Goal: Complete application form

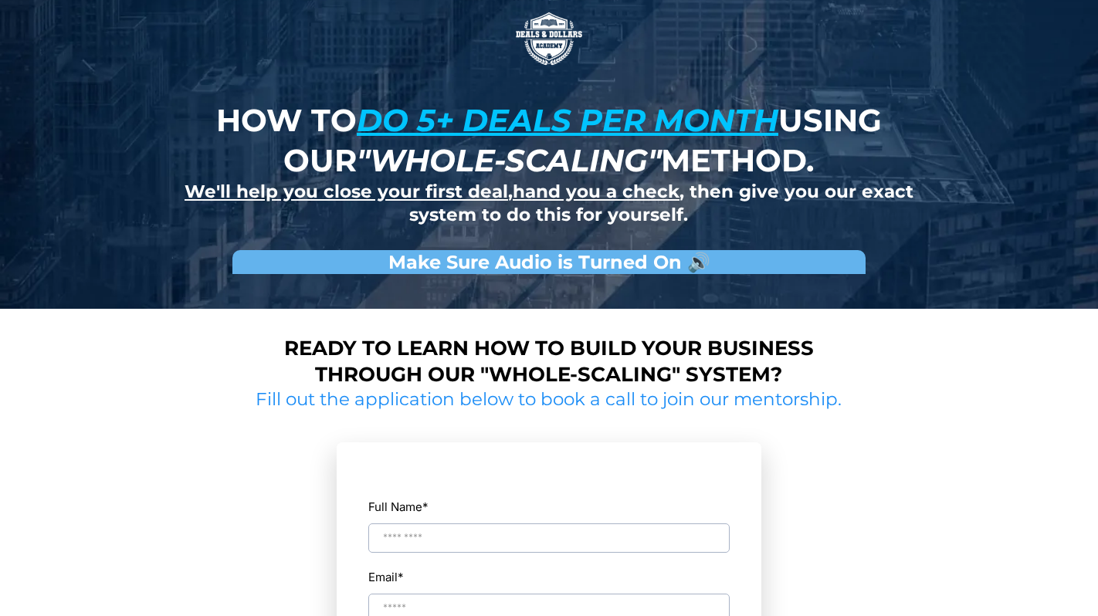
scroll to position [90, 0]
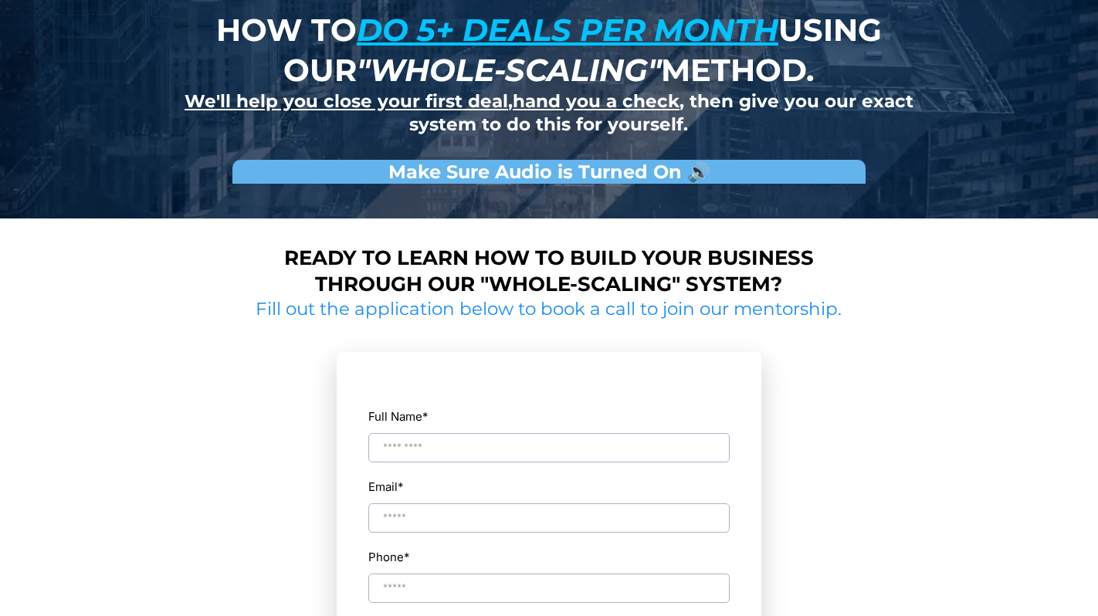
click at [728, 277] on strong "Ready to learn how to build your business through our "whole-scaling" system?" at bounding box center [549, 271] width 530 height 51
click at [728, 192] on div at bounding box center [549, 192] width 772 height 0
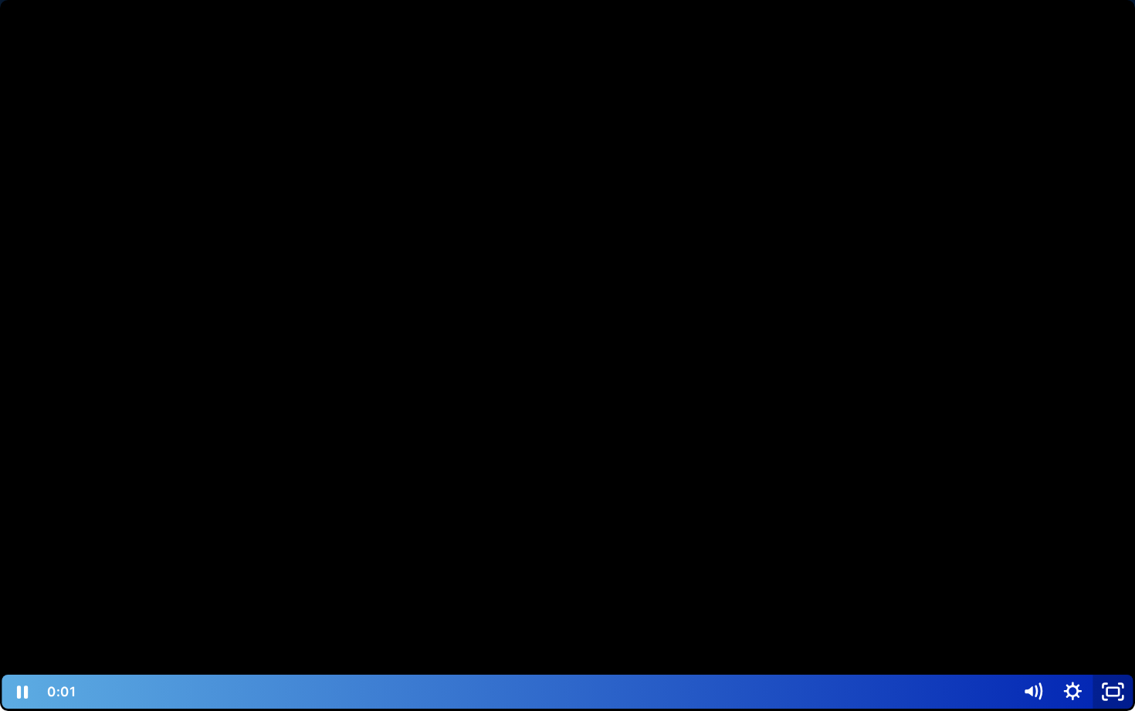
click at [1098, 616] on icon "Unfullscreen" at bounding box center [1113, 691] width 40 height 34
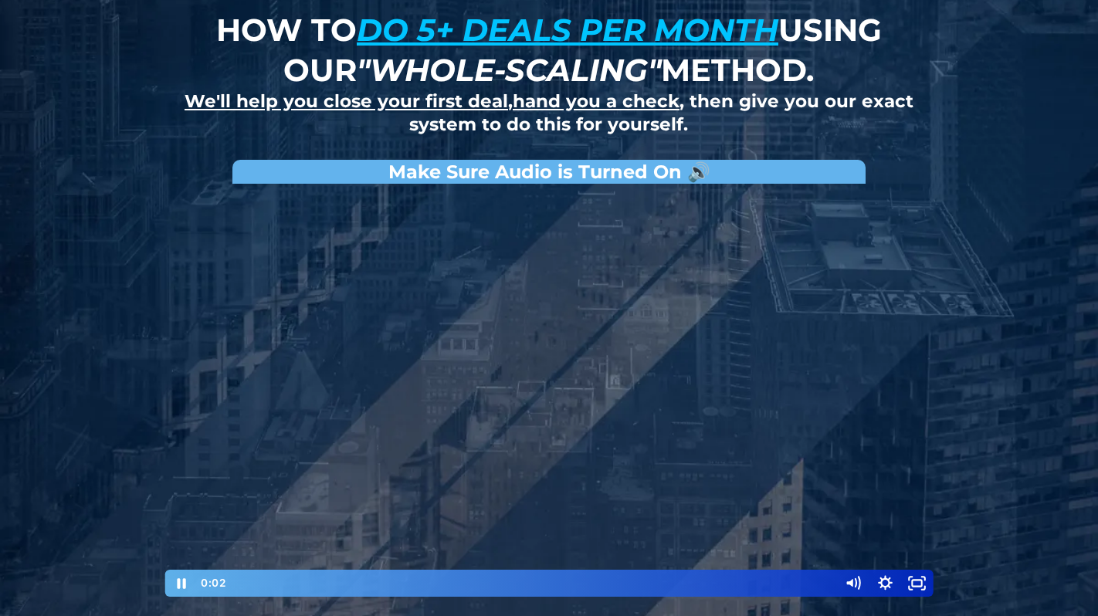
click at [543, 358] on div at bounding box center [549, 395] width 772 height 407
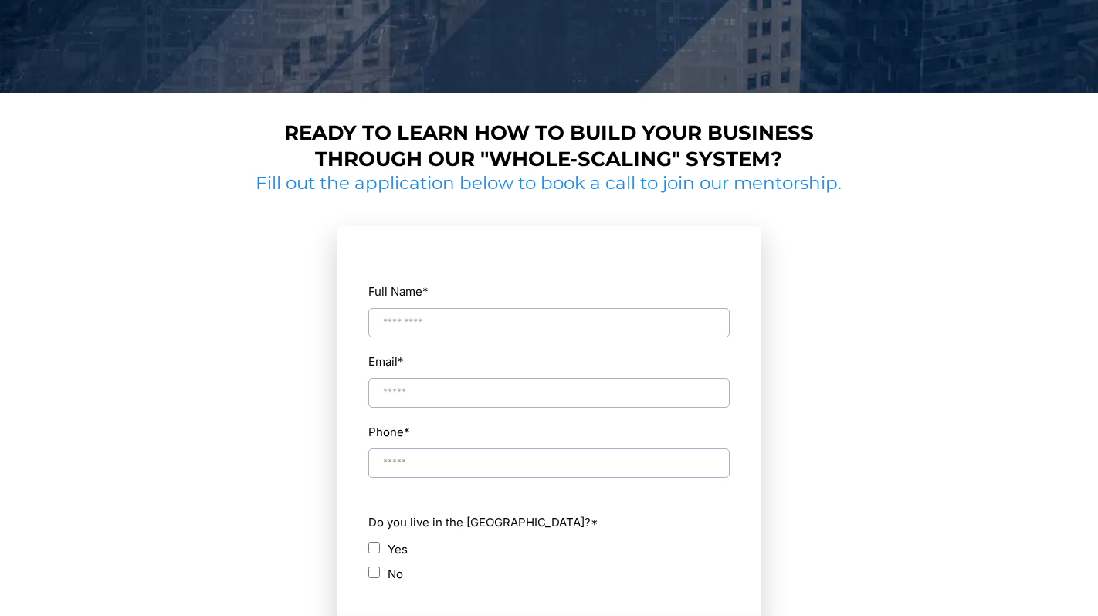
scroll to position [624, 0]
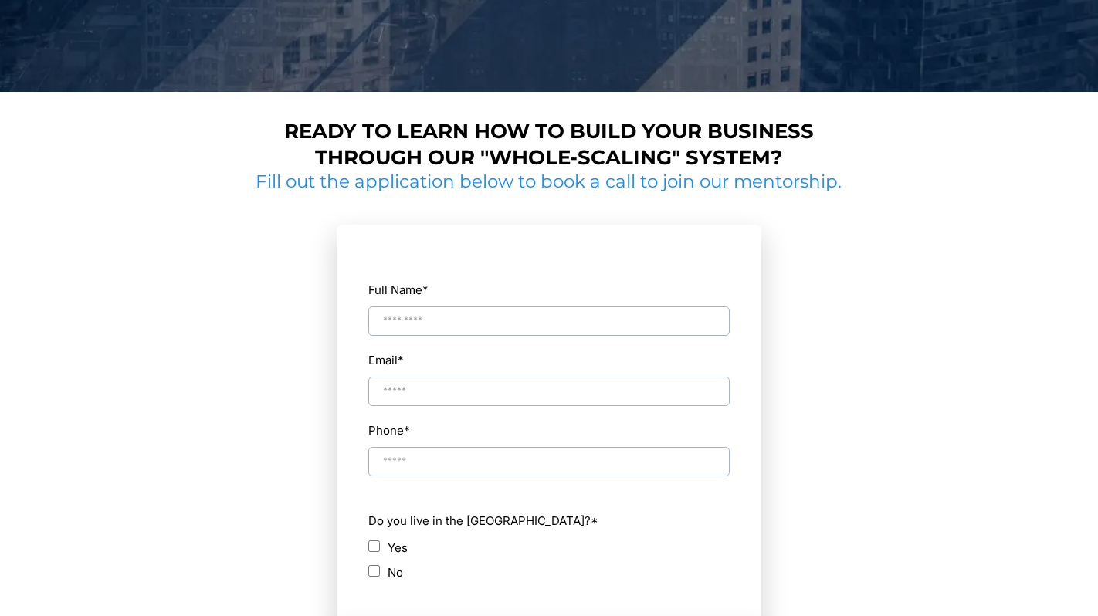
click at [528, 315] on input "Full Name *" at bounding box center [548, 321] width 361 height 29
type input "****"
click at [386, 399] on input "Email *" at bounding box center [548, 391] width 361 height 29
click at [450, 392] on input "**********" at bounding box center [548, 391] width 361 height 29
type input "**********"
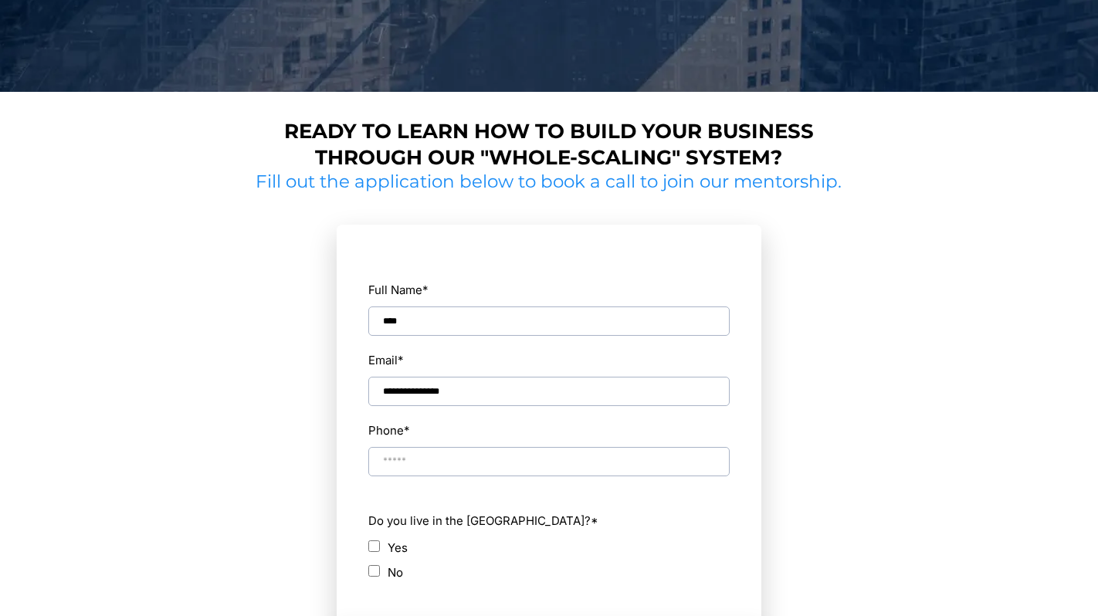
click at [463, 448] on input "Phone *" at bounding box center [548, 461] width 361 height 29
click at [395, 462] on input "**********" at bounding box center [548, 461] width 361 height 29
click at [413, 542] on div "Yes" at bounding box center [548, 548] width 361 height 21
click at [394, 550] on label "Yes" at bounding box center [398, 548] width 20 height 21
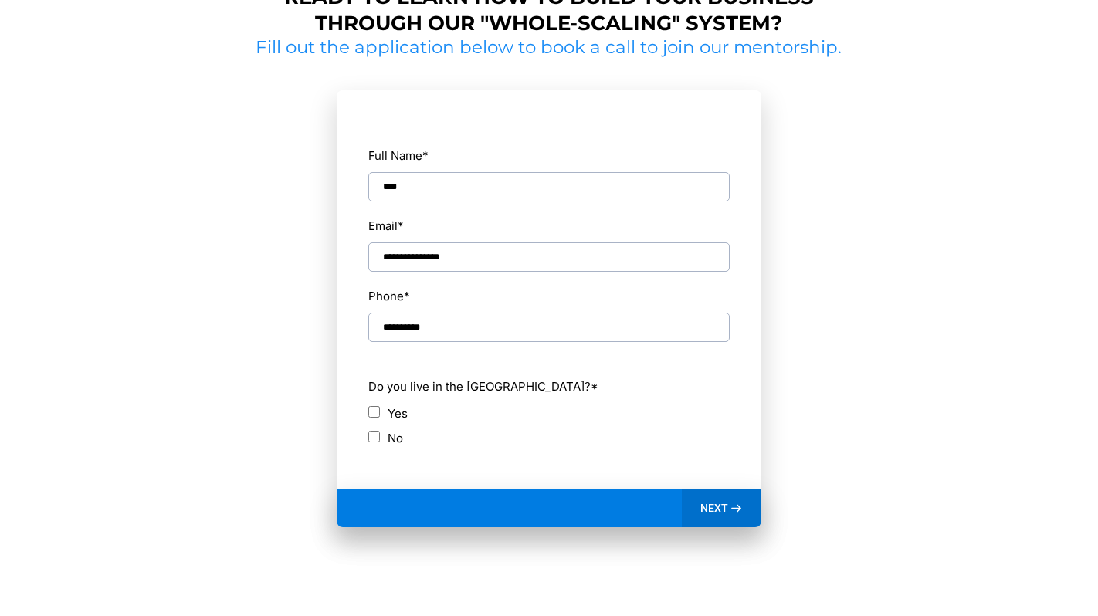
click at [726, 504] on span "NEXT" at bounding box center [715, 508] width 28 height 14
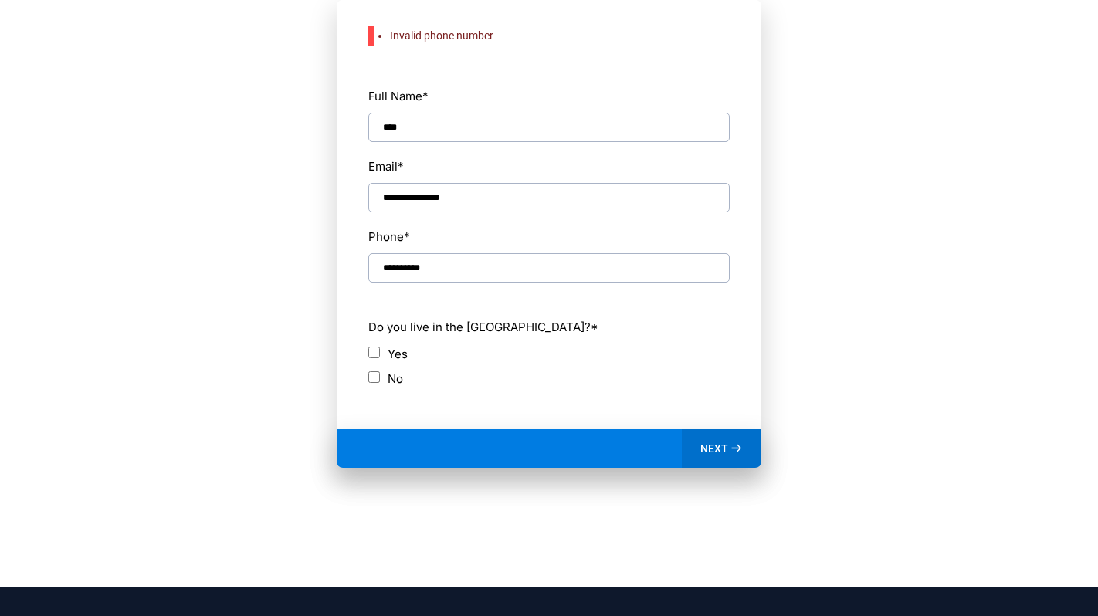
scroll to position [849, 0]
click at [401, 260] on input "**********" at bounding box center [548, 267] width 361 height 29
click at [722, 453] on span "NEXT" at bounding box center [715, 449] width 28 height 14
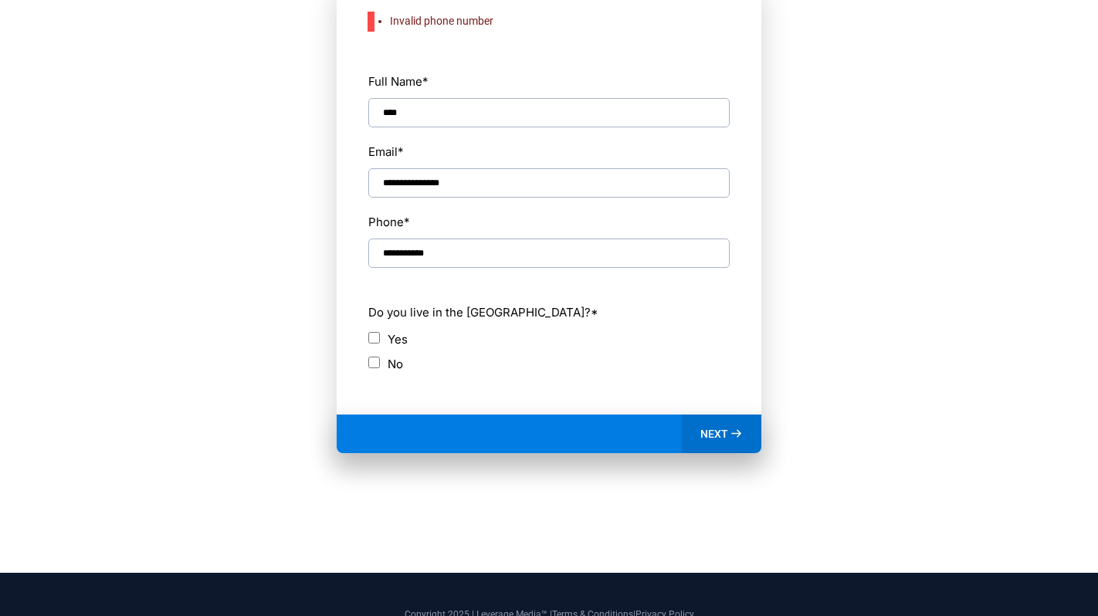
scroll to position [859, 0]
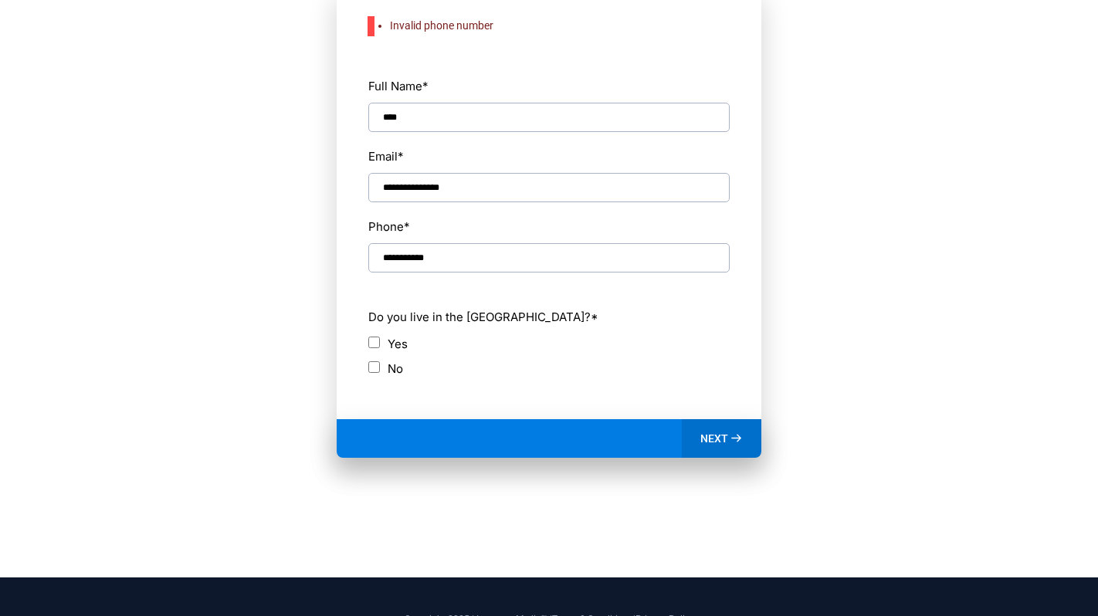
click at [537, 256] on input "**********" at bounding box center [548, 257] width 361 height 29
type input "**********"
click at [732, 439] on icon at bounding box center [736, 438] width 13 height 13
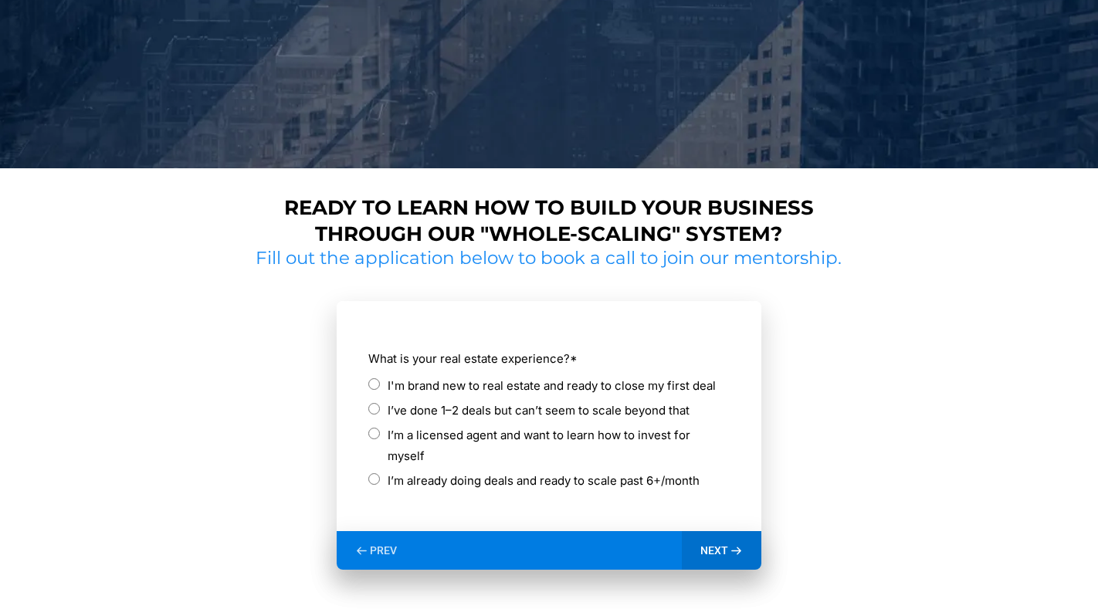
scroll to position [699, 0]
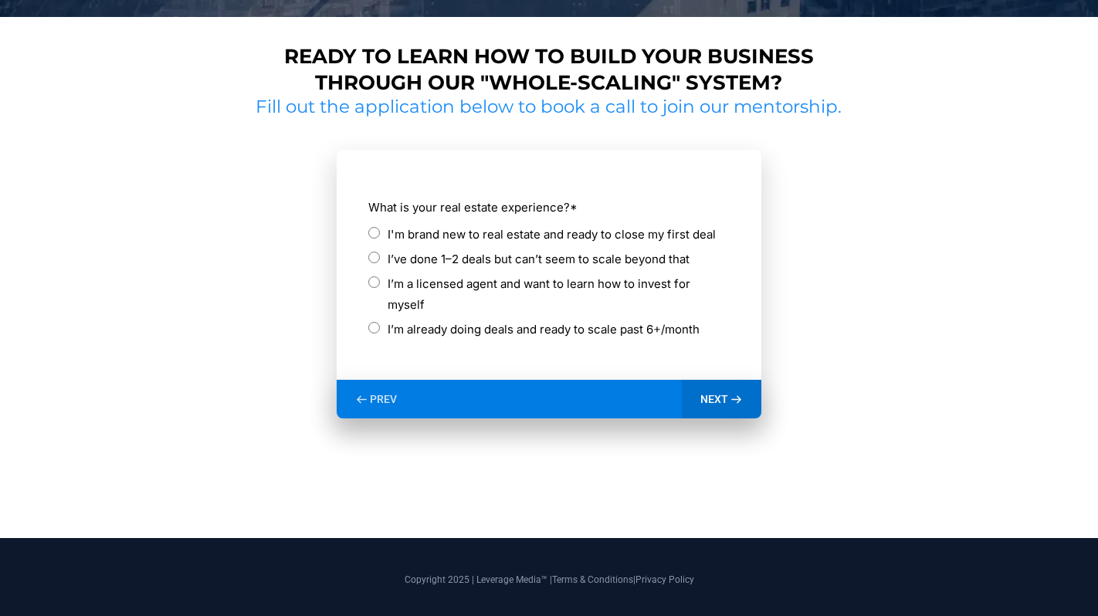
click at [504, 265] on label "I’ve done 1–2 deals but can’t seem to scale beyond that" at bounding box center [539, 259] width 302 height 21
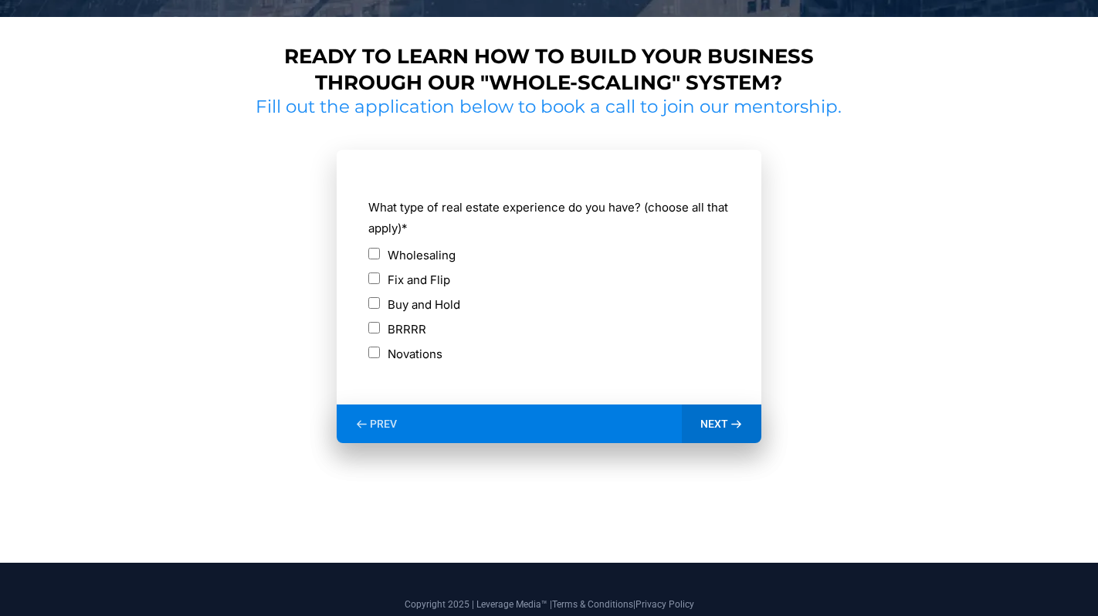
click at [429, 251] on label "Wholesaling" at bounding box center [422, 255] width 68 height 21
click at [433, 277] on label "Fix and Flip" at bounding box center [419, 280] width 63 height 21
click at [433, 259] on label "Wholesaling" at bounding box center [422, 255] width 68 height 21
click at [437, 309] on label "Buy and Hold" at bounding box center [424, 304] width 73 height 21
click at [735, 419] on icon at bounding box center [736, 424] width 13 height 13
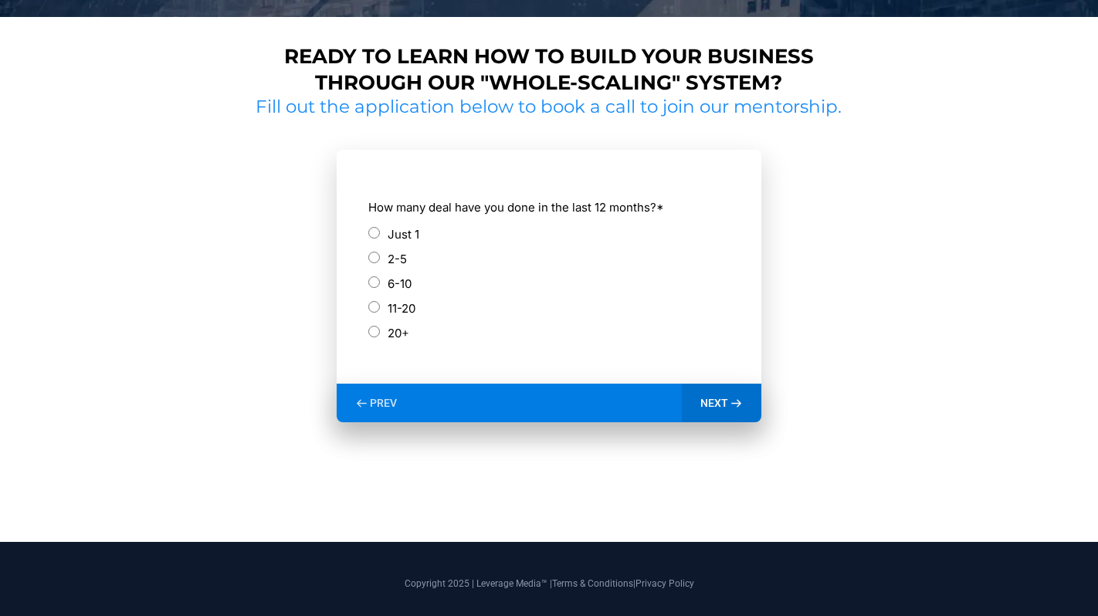
click at [465, 209] on label "How many deal have you done in the last 12 months? *" at bounding box center [548, 207] width 361 height 21
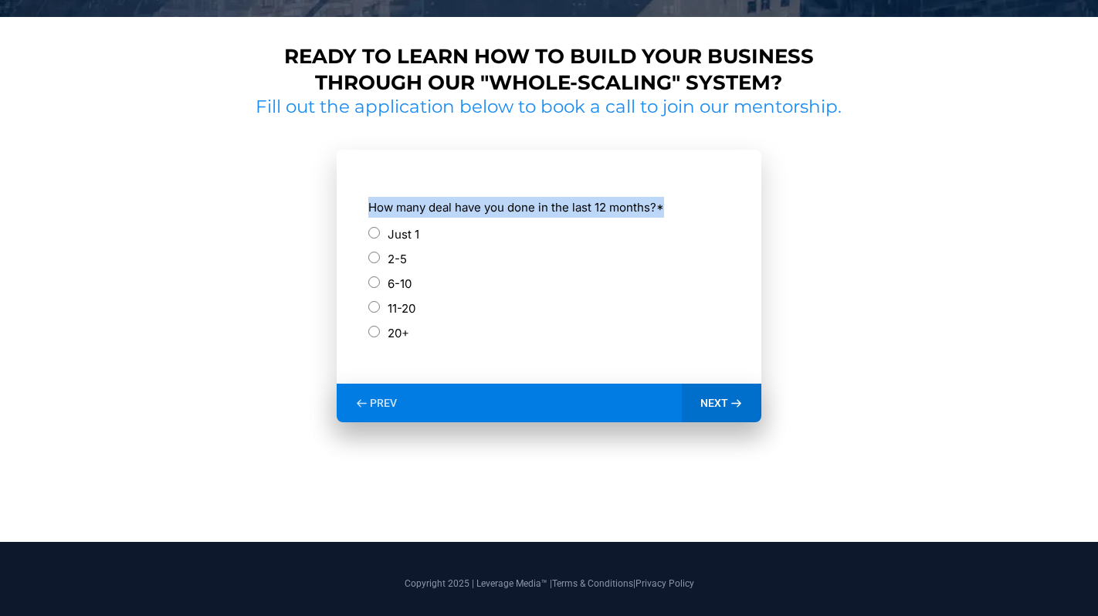
click at [465, 209] on label "How many deal have you done in the last 12 months? *" at bounding box center [548, 207] width 361 height 21
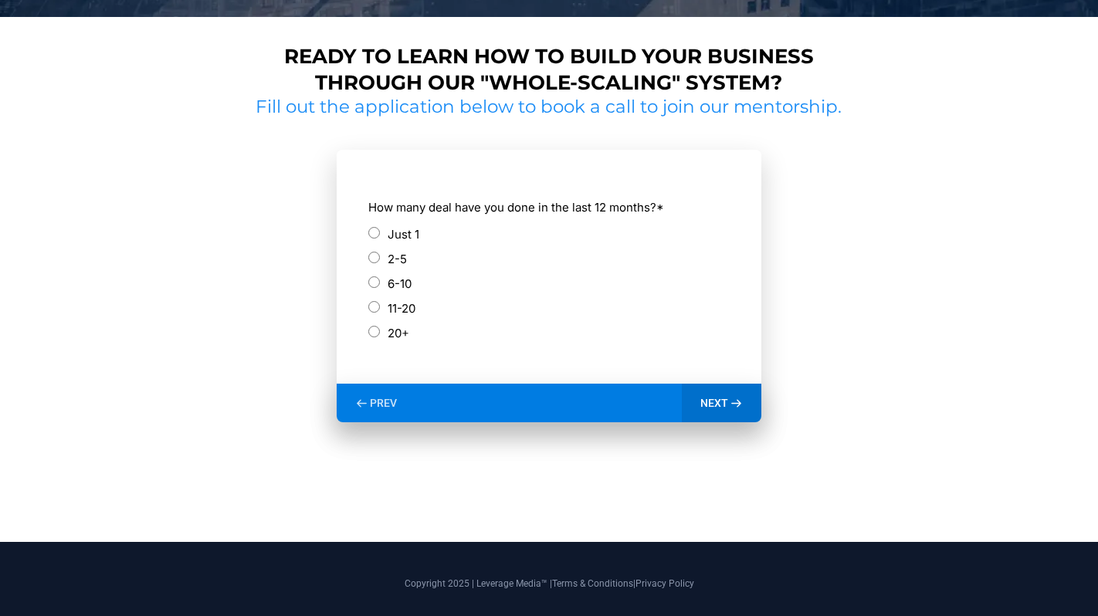
click at [403, 233] on label "Just 1" at bounding box center [404, 234] width 32 height 21
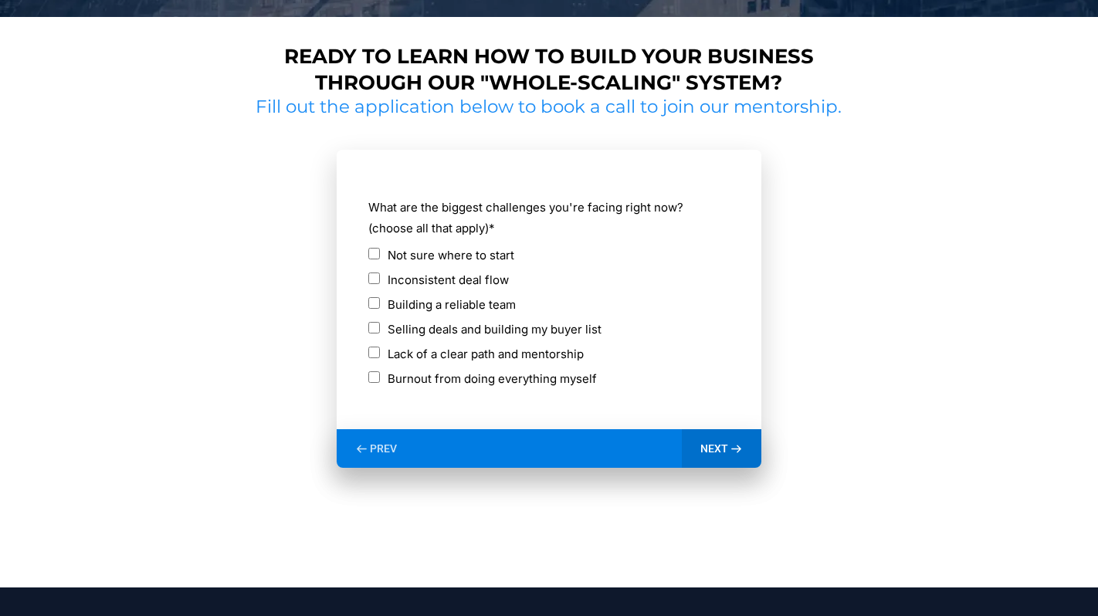
click at [491, 217] on label "What are the biggest challenges you're facing right now? (choose all that apply…" at bounding box center [548, 218] width 361 height 42
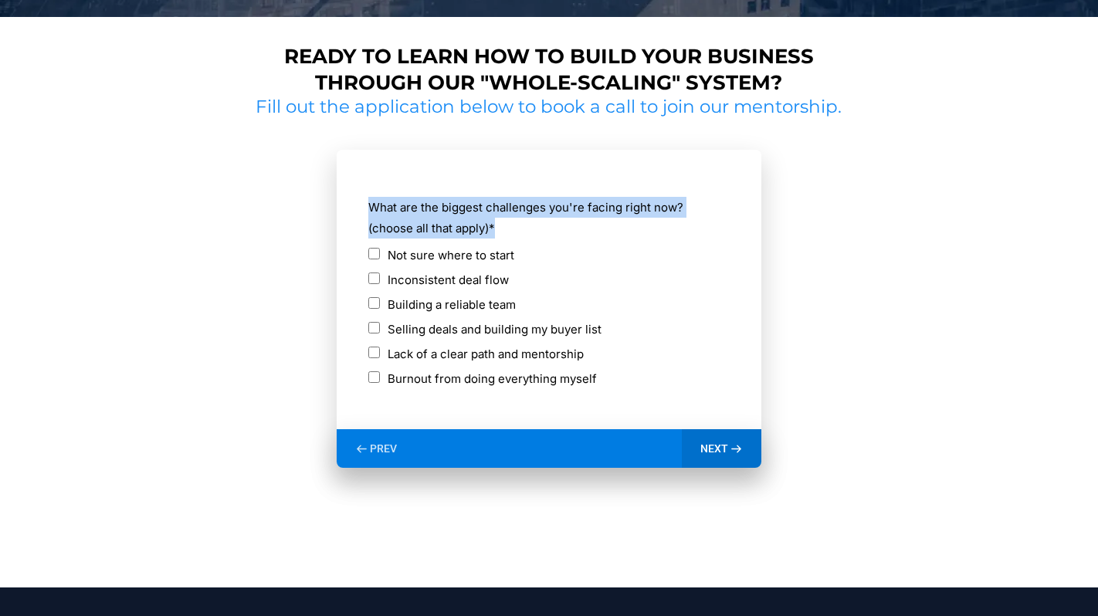
click at [491, 217] on label "What are the biggest challenges you're facing right now? (choose all that apply…" at bounding box center [548, 218] width 361 height 42
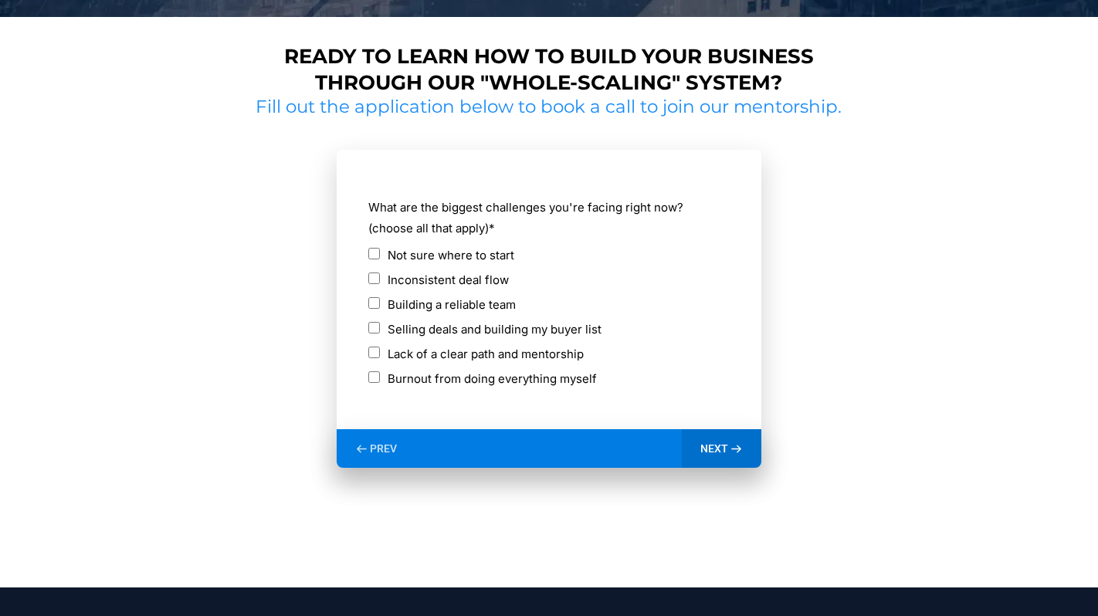
click at [461, 278] on label "Inconsistent deal flow" at bounding box center [448, 280] width 121 height 21
click at [464, 255] on label "Not sure where to start" at bounding box center [451, 255] width 127 height 21
click at [453, 288] on label "Inconsistent deal flow" at bounding box center [448, 280] width 121 height 21
click at [462, 317] on div "Building a reliable team" at bounding box center [548, 306] width 361 height 25
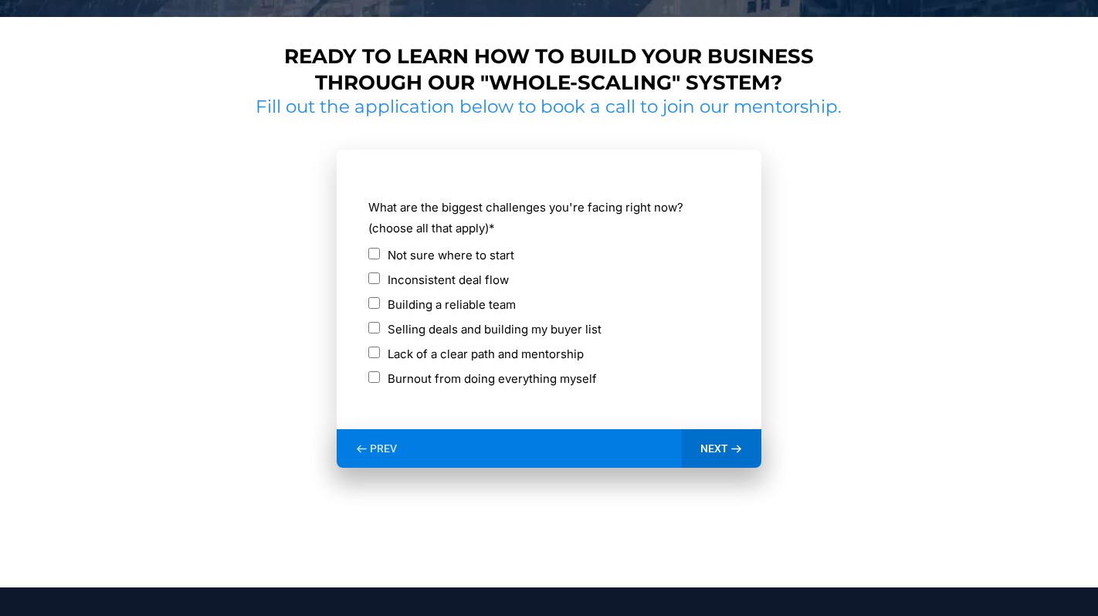
click at [463, 310] on label "Building a reliable team" at bounding box center [452, 304] width 128 height 21
click at [517, 331] on label "Selling deals and building my buyer list" at bounding box center [495, 329] width 214 height 21
click at [530, 350] on label "Lack of a clear path and mentorship" at bounding box center [486, 354] width 196 height 21
click at [684, 448] on div "NEXT" at bounding box center [722, 448] width 80 height 39
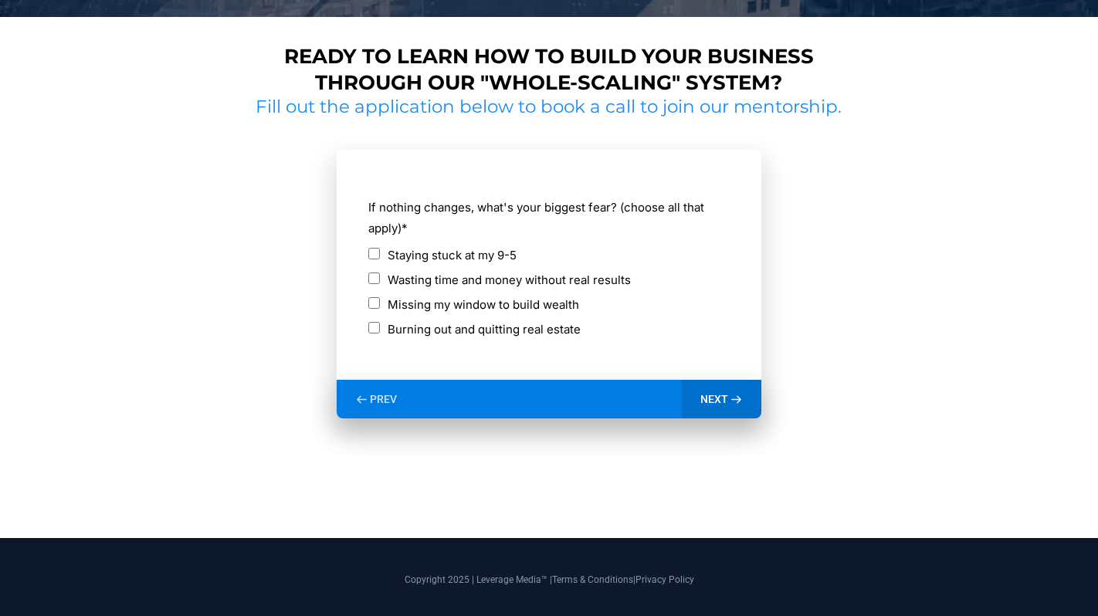
click at [504, 210] on label "If nothing changes, what's your biggest fear? (choose all that apply) *" at bounding box center [548, 218] width 361 height 42
click at [486, 260] on label "Staying stuck at my 9-5" at bounding box center [452, 255] width 129 height 21
click at [499, 282] on label "Wasting time and money without real results" at bounding box center [509, 280] width 243 height 21
click at [733, 396] on icon at bounding box center [736, 399] width 13 height 13
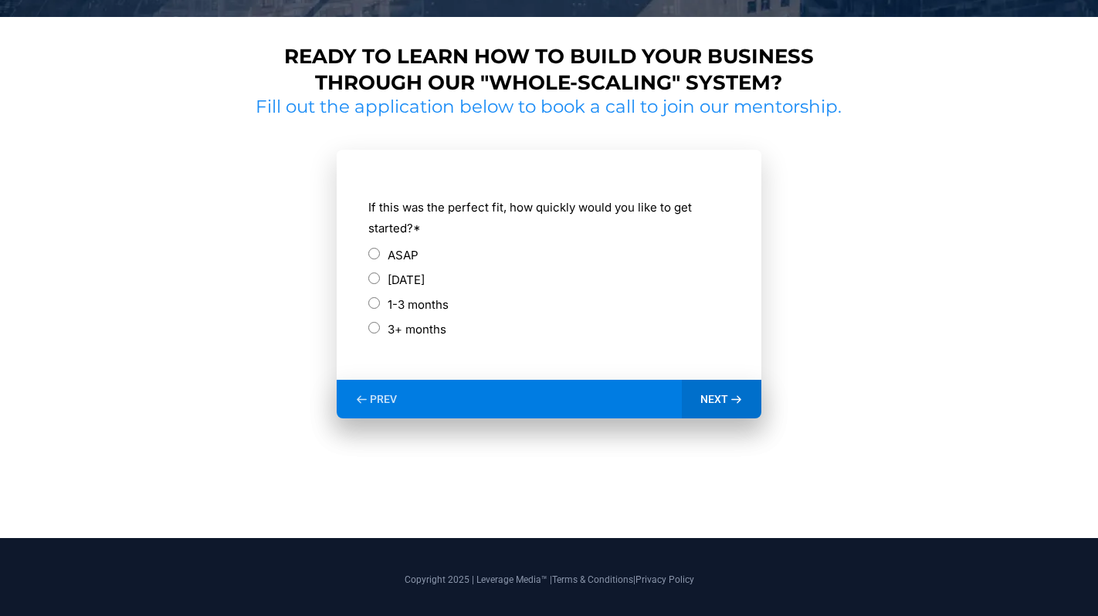
click at [392, 261] on label "ASAP" at bounding box center [403, 255] width 31 height 21
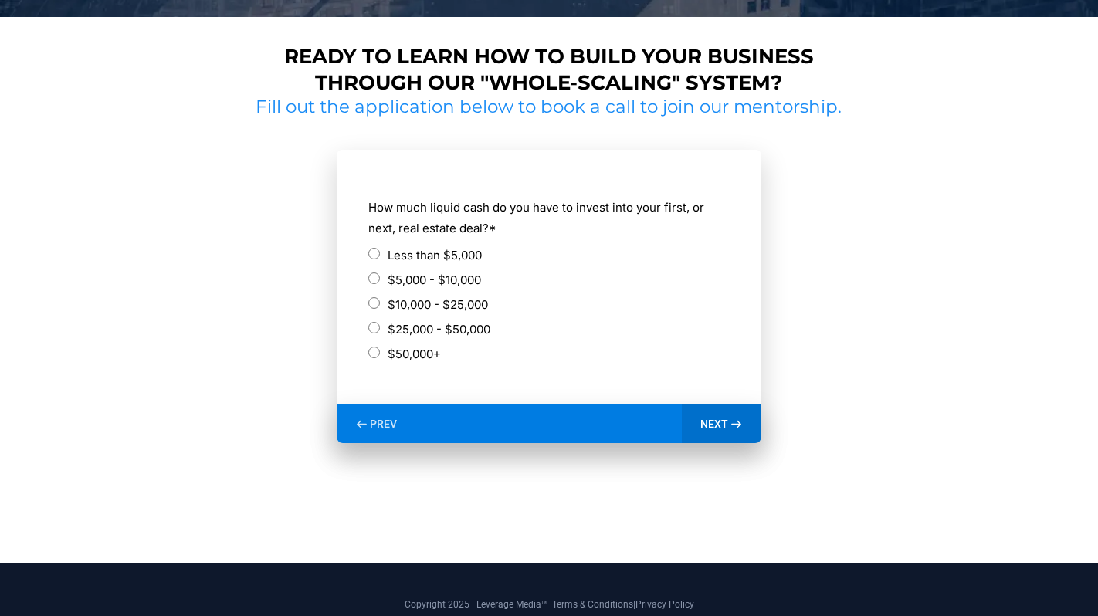
click at [473, 209] on label "How much liquid cash do you have to invest into your first, or next, real estat…" at bounding box center [548, 218] width 361 height 42
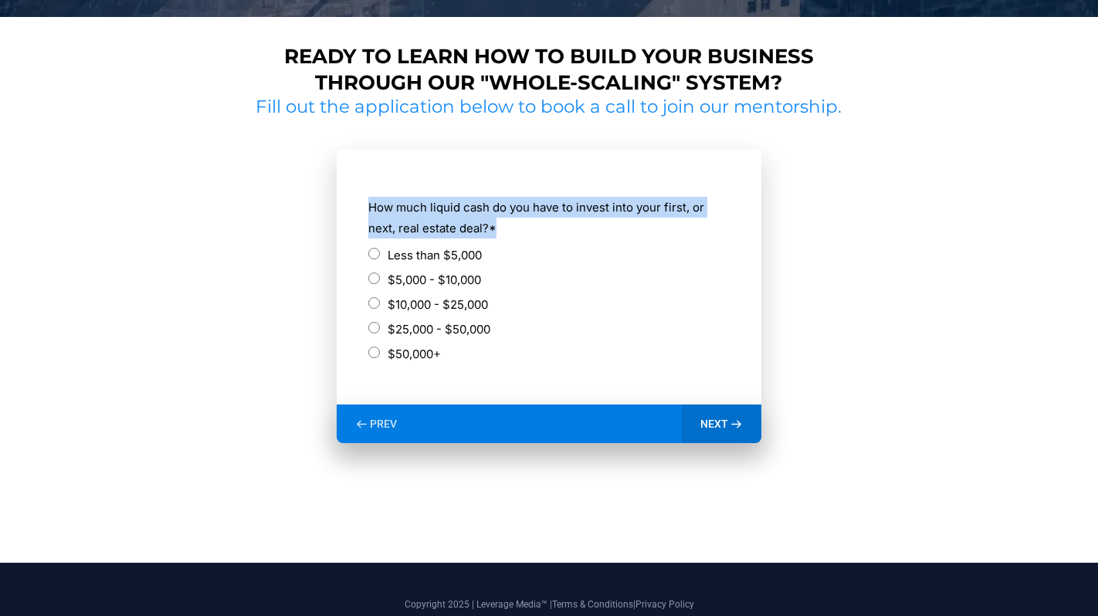
click at [473, 209] on label "How much liquid cash do you have to invest into your first, or next, real estat…" at bounding box center [548, 218] width 361 height 42
click at [468, 211] on label "How much liquid cash do you have to invest into your first, or next, real estat…" at bounding box center [548, 218] width 361 height 42
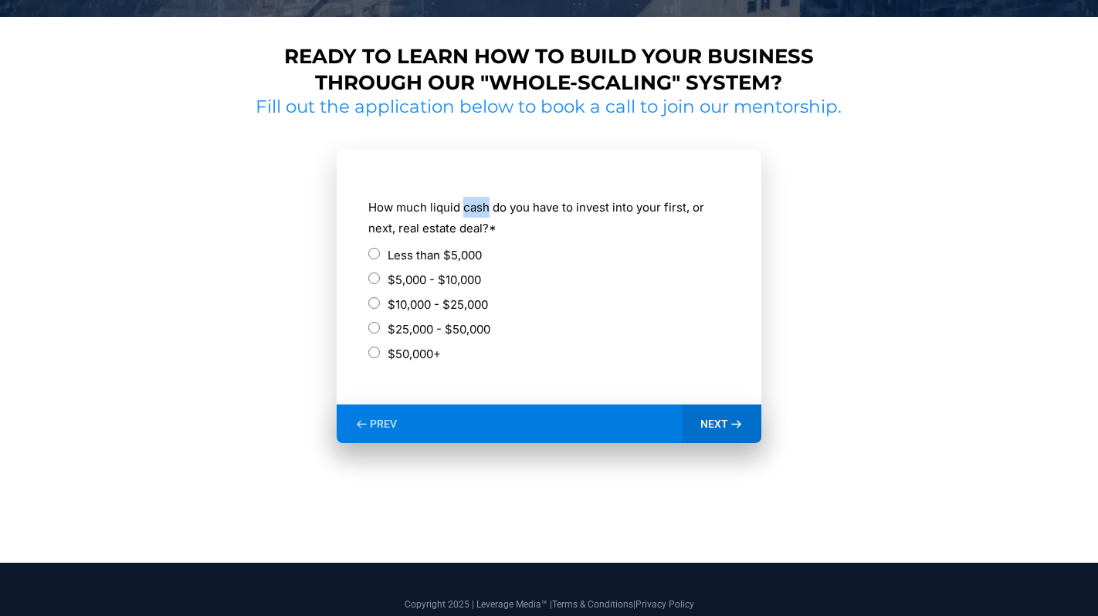
click at [468, 211] on label "How much liquid cash do you have to invest into your first, or next, real estat…" at bounding box center [548, 218] width 361 height 42
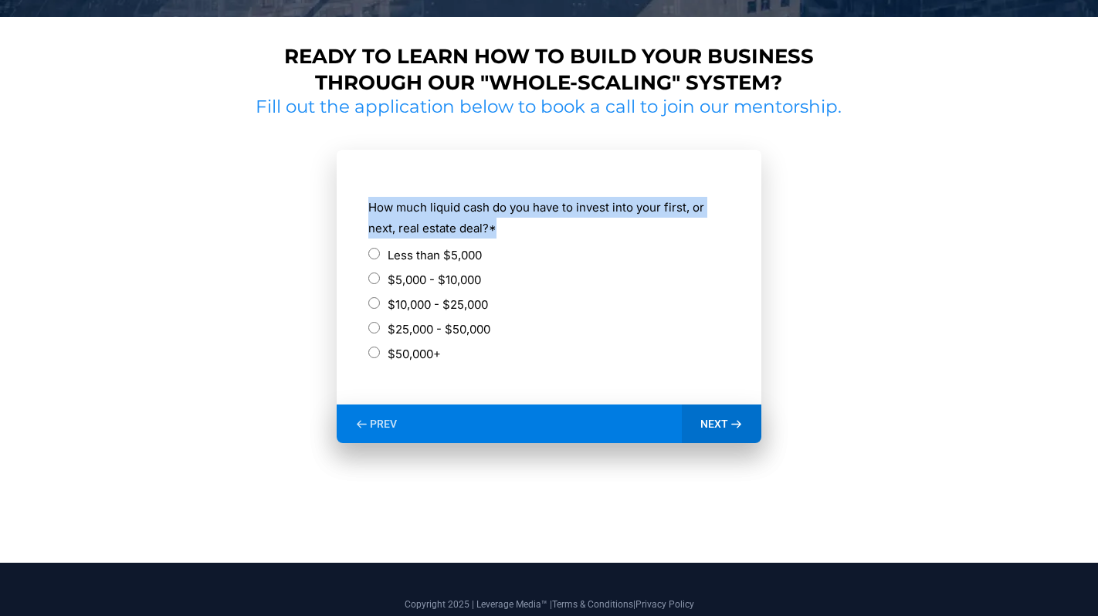
click at [468, 211] on label "How much liquid cash do you have to invest into your first, or next, real estat…" at bounding box center [548, 218] width 361 height 42
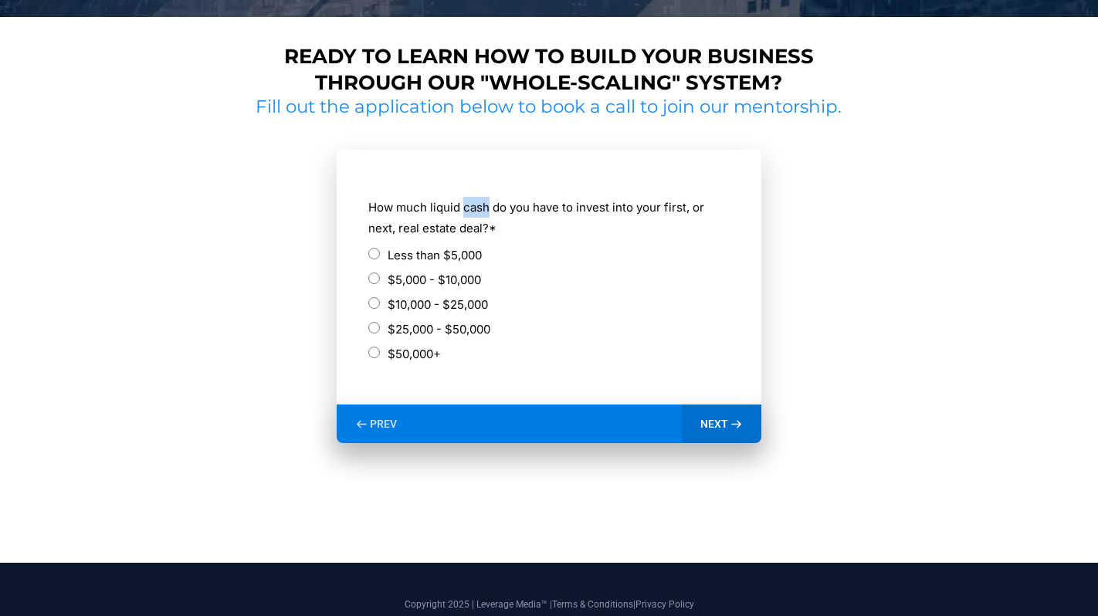
click at [468, 211] on label "How much liquid cash do you have to invest into your first, or next, real estat…" at bounding box center [548, 218] width 361 height 42
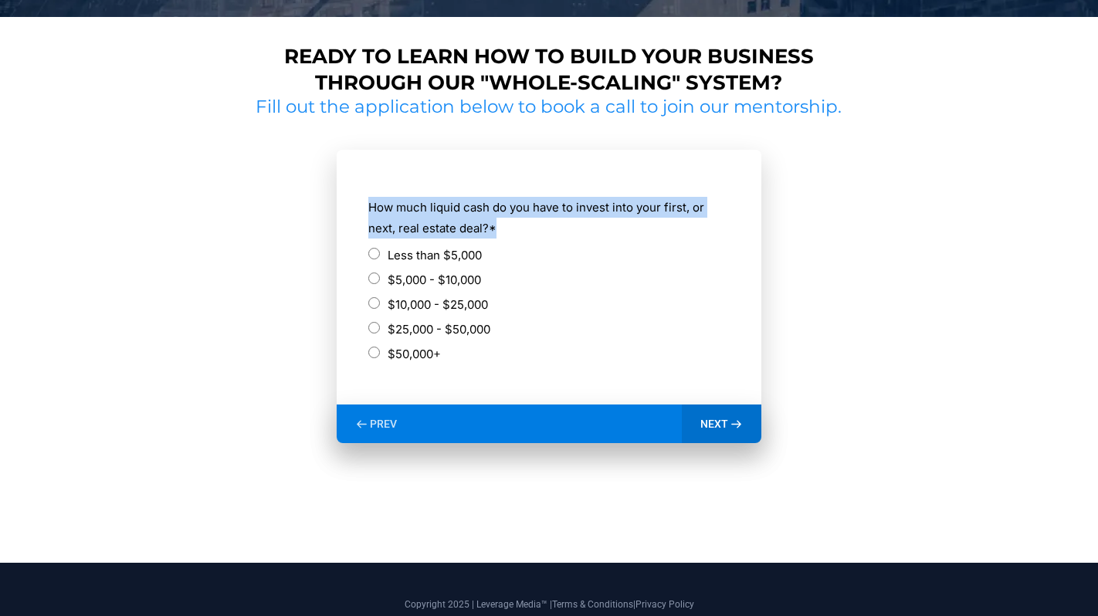
click at [468, 211] on label "How much liquid cash do you have to invest into your first, or next, real estat…" at bounding box center [548, 218] width 361 height 42
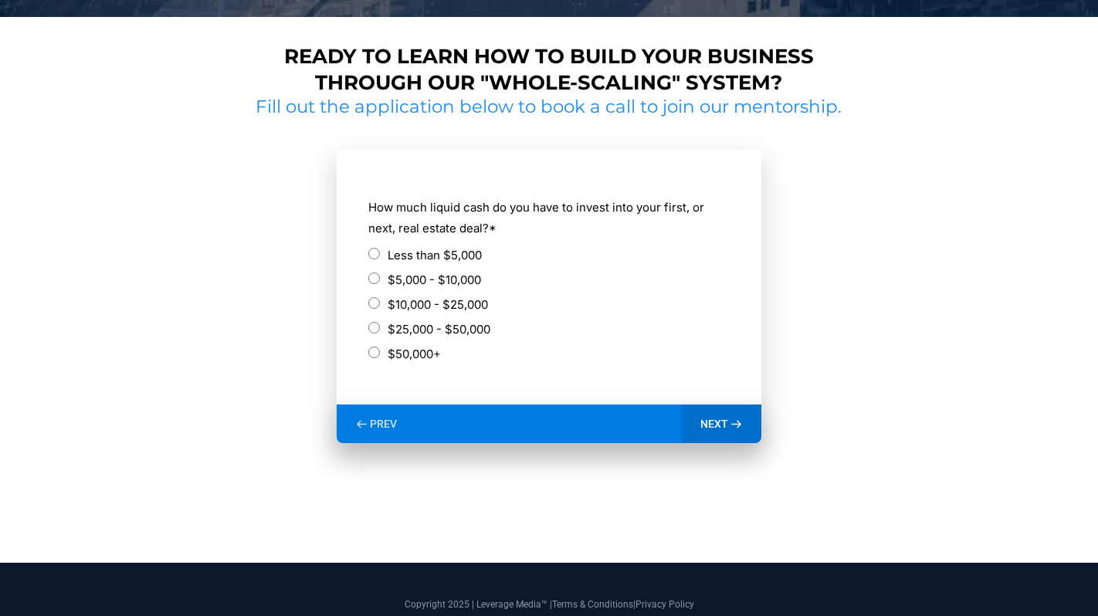
click at [457, 261] on label "Less than $5,000" at bounding box center [435, 255] width 94 height 21
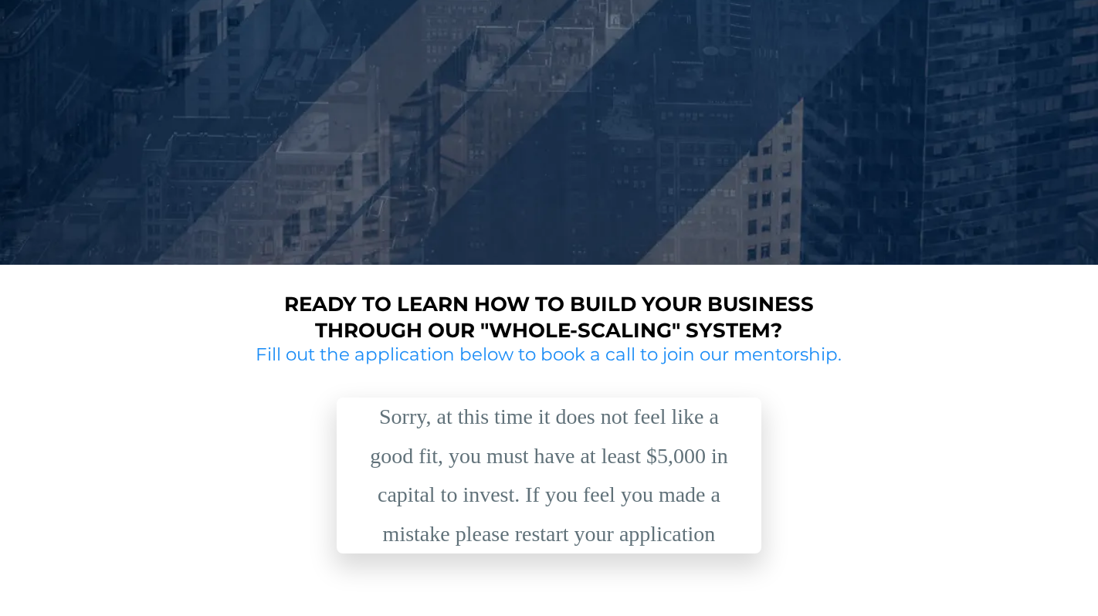
scroll to position [607, 0]
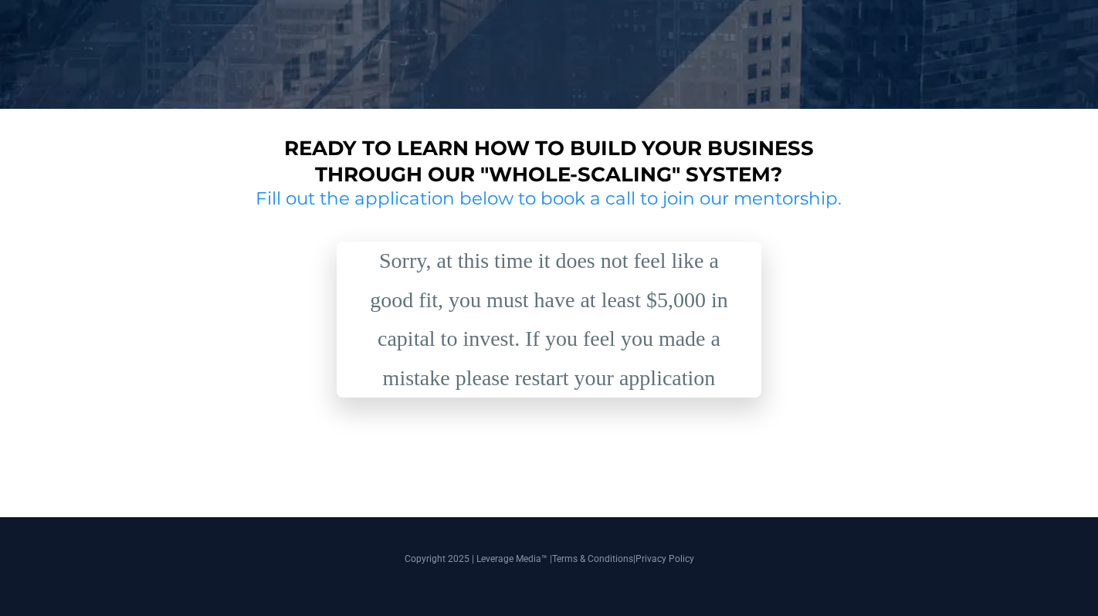
click at [487, 291] on div "Sorry, at this time it does not feel like a good fit, you must have at least $5…" at bounding box center [549, 320] width 386 height 156
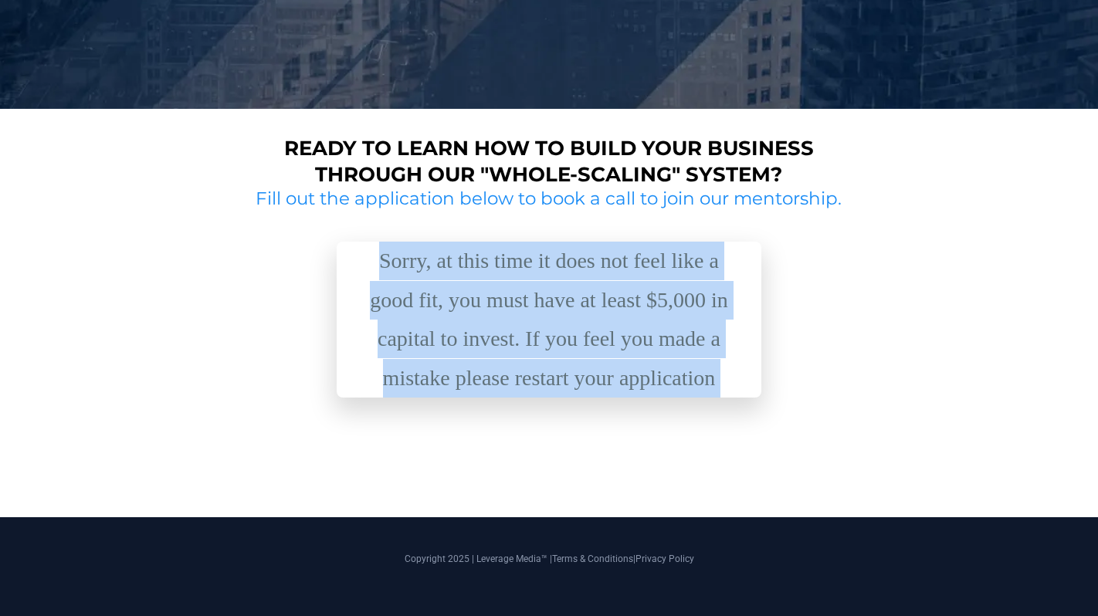
click at [487, 291] on div "Sorry, at this time it does not feel like a good fit, you must have at least $5…" at bounding box center [549, 320] width 386 height 156
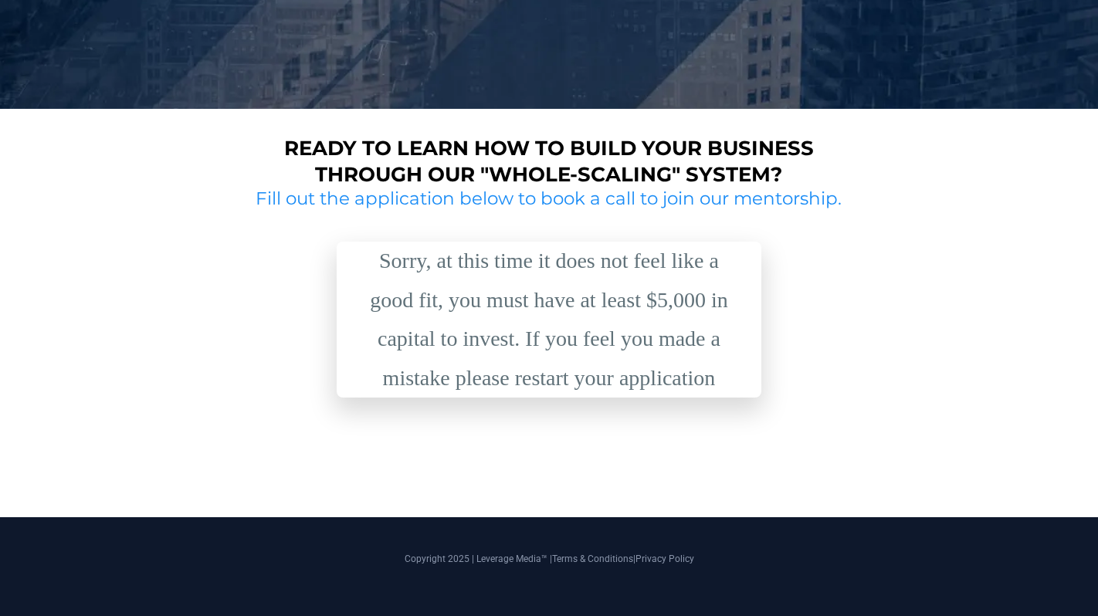
click at [482, 321] on div "Sorry, at this time it does not feel like a good fit, you must have at least $5…" at bounding box center [549, 320] width 386 height 156
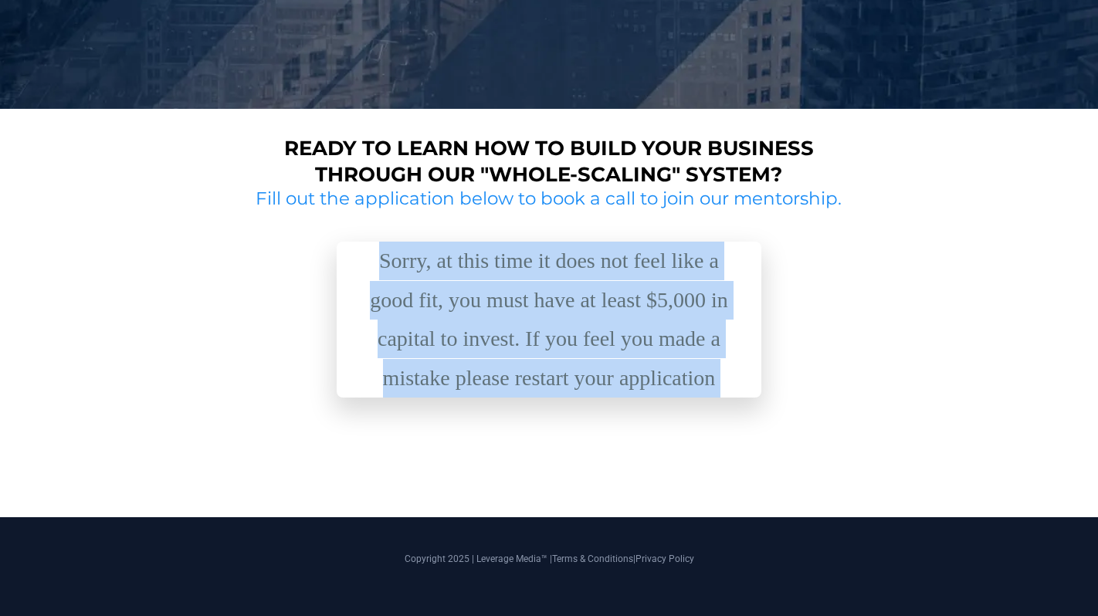
click at [482, 321] on div "Sorry, at this time it does not feel like a good fit, you must have at least $5…" at bounding box center [549, 320] width 386 height 156
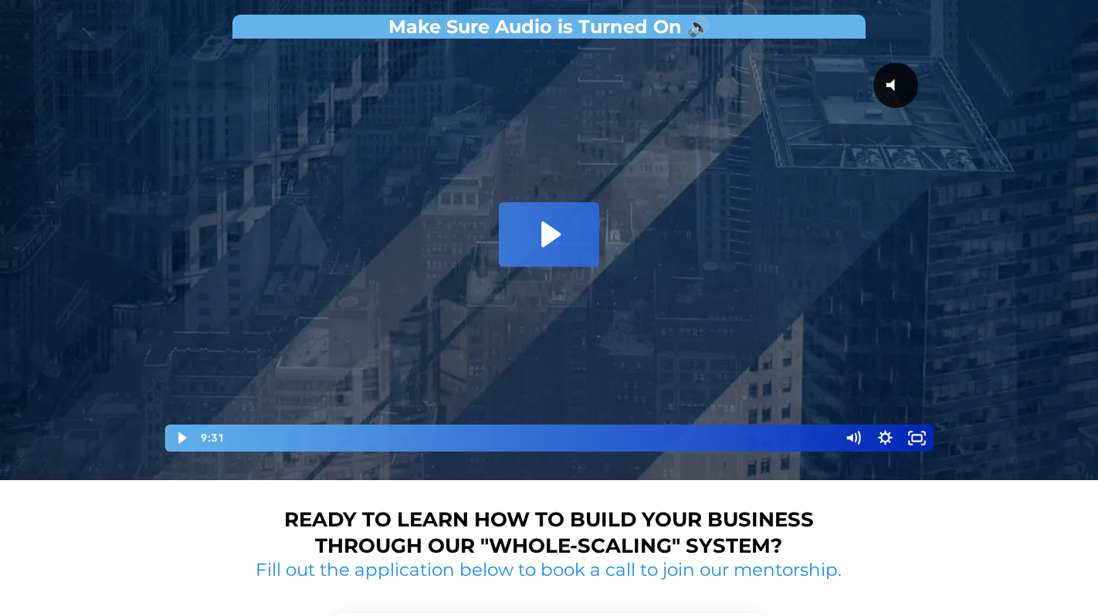
scroll to position [266, 0]
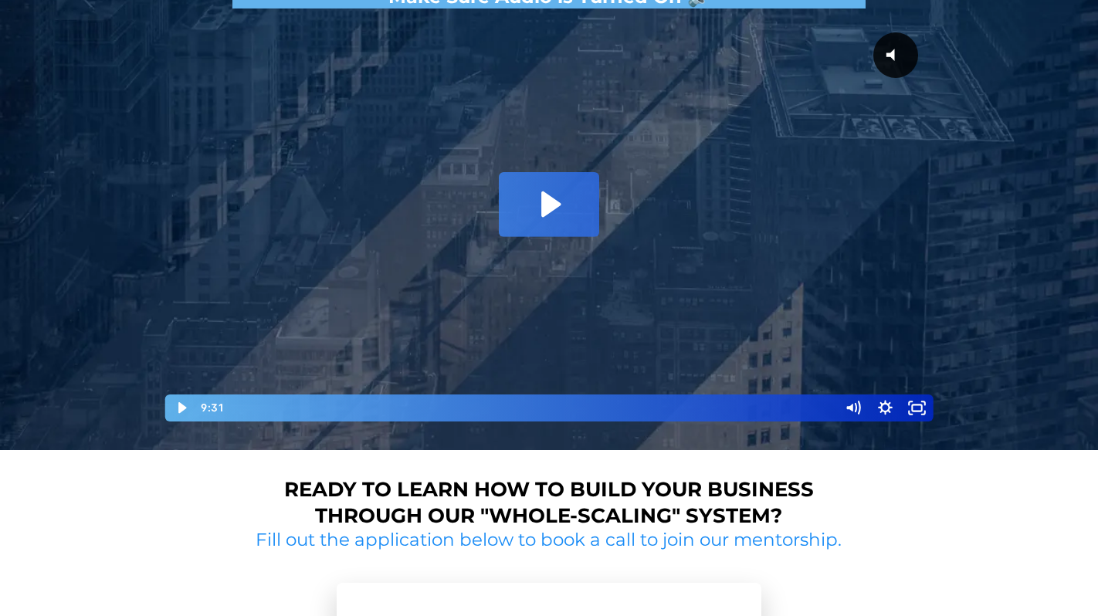
click at [339, 406] on div "Playbar" at bounding box center [532, 408] width 595 height 27
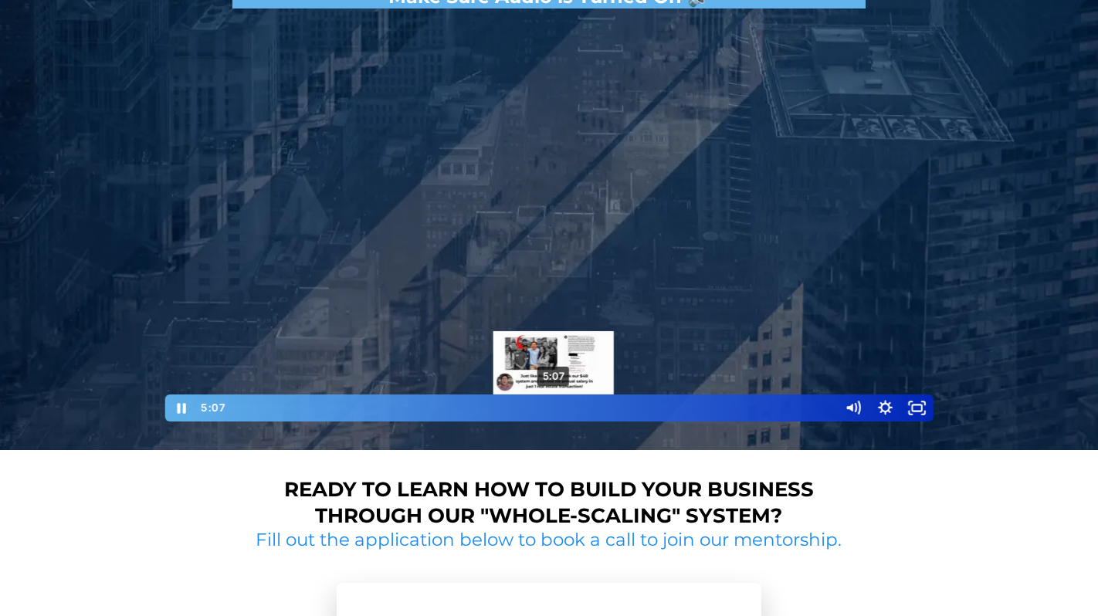
click at [554, 411] on div "5:07" at bounding box center [532, 408] width 595 height 27
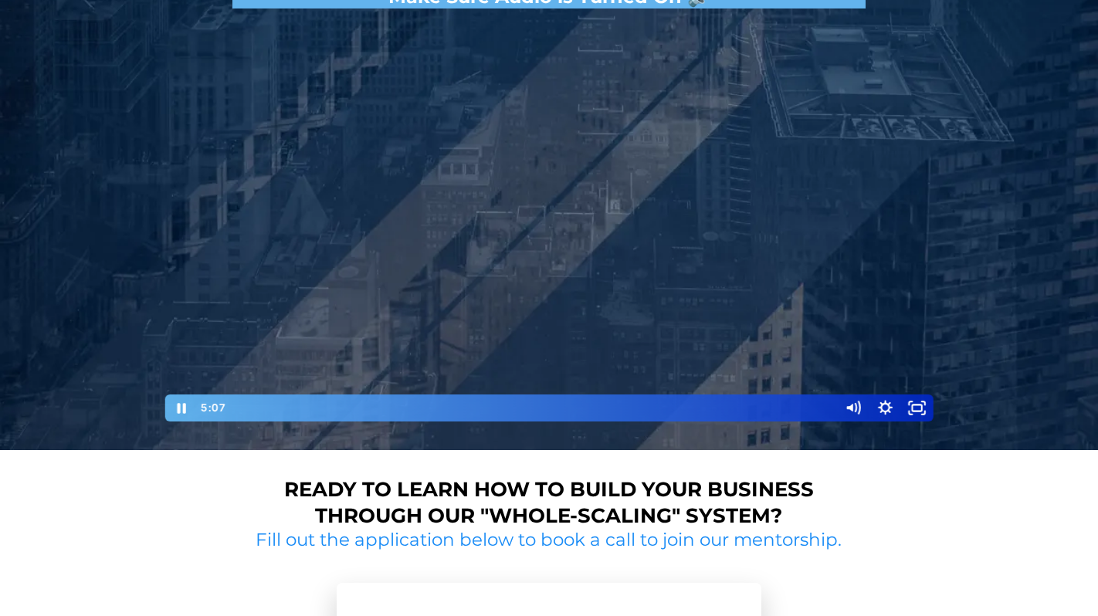
click at [687, 232] on div at bounding box center [549, 219] width 772 height 407
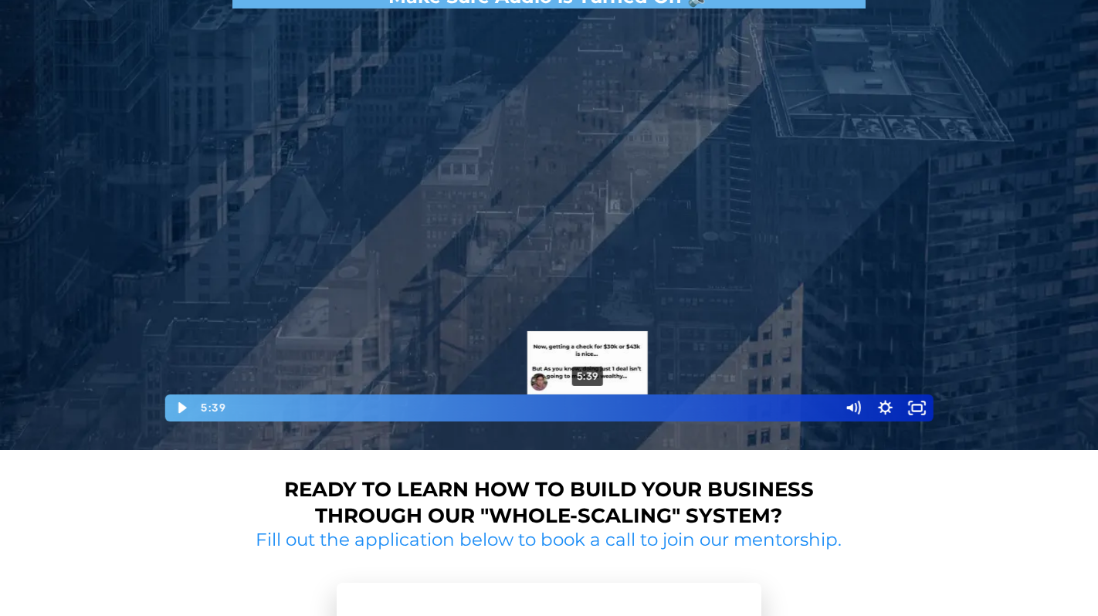
click at [588, 405] on div "5:39" at bounding box center [532, 408] width 595 height 27
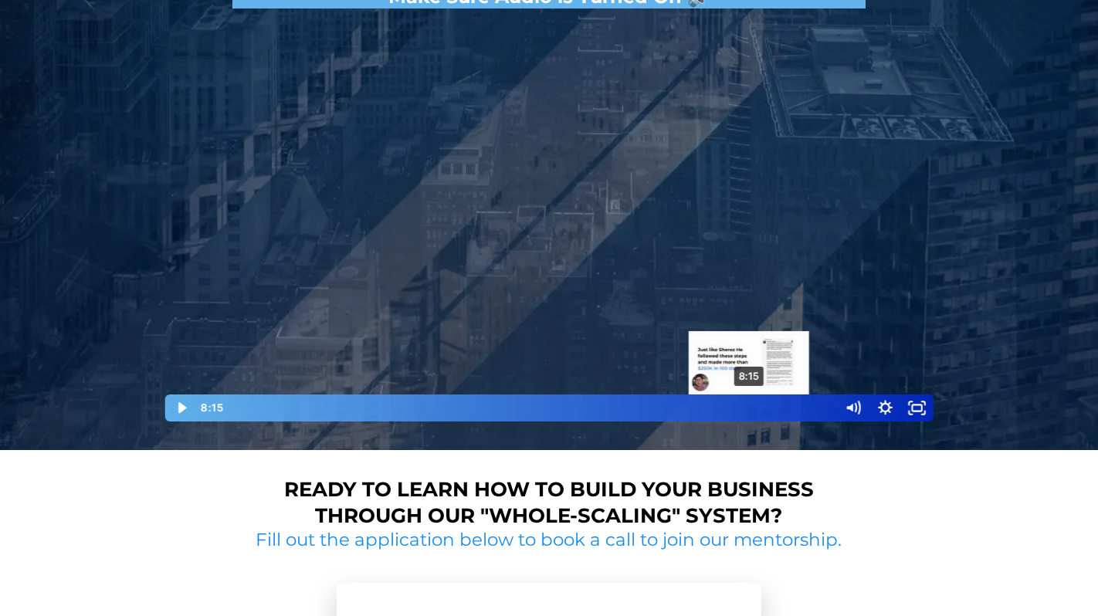
click at [750, 402] on div "8:15" at bounding box center [532, 408] width 595 height 27
click at [764, 410] on div "8:28" at bounding box center [532, 408] width 595 height 27
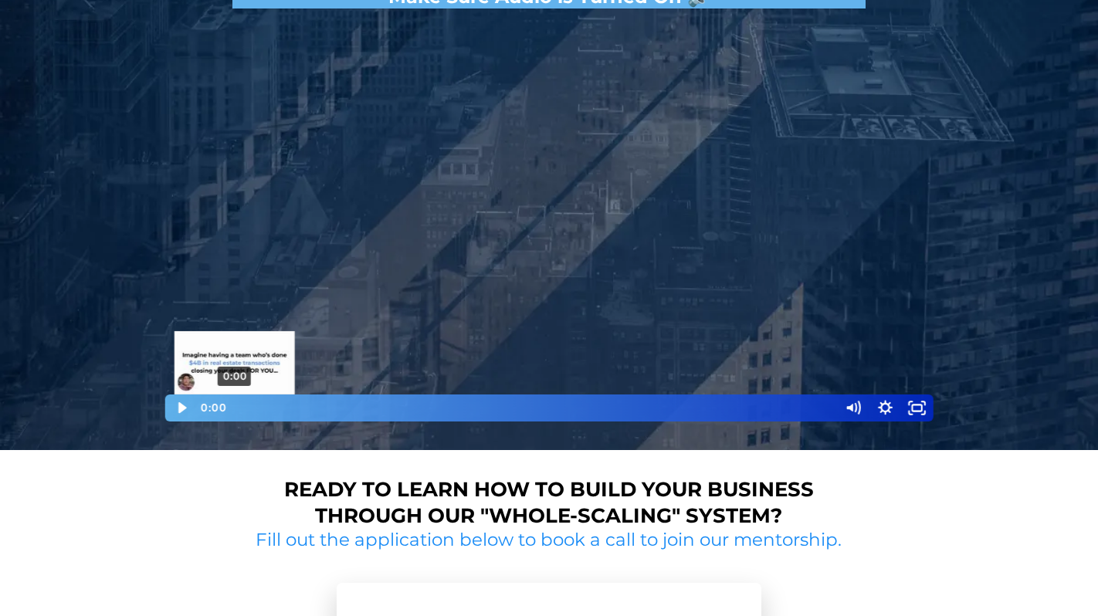
click at [235, 409] on div "0:00" at bounding box center [532, 408] width 595 height 27
click at [250, 409] on div "0:14" at bounding box center [532, 408] width 595 height 27
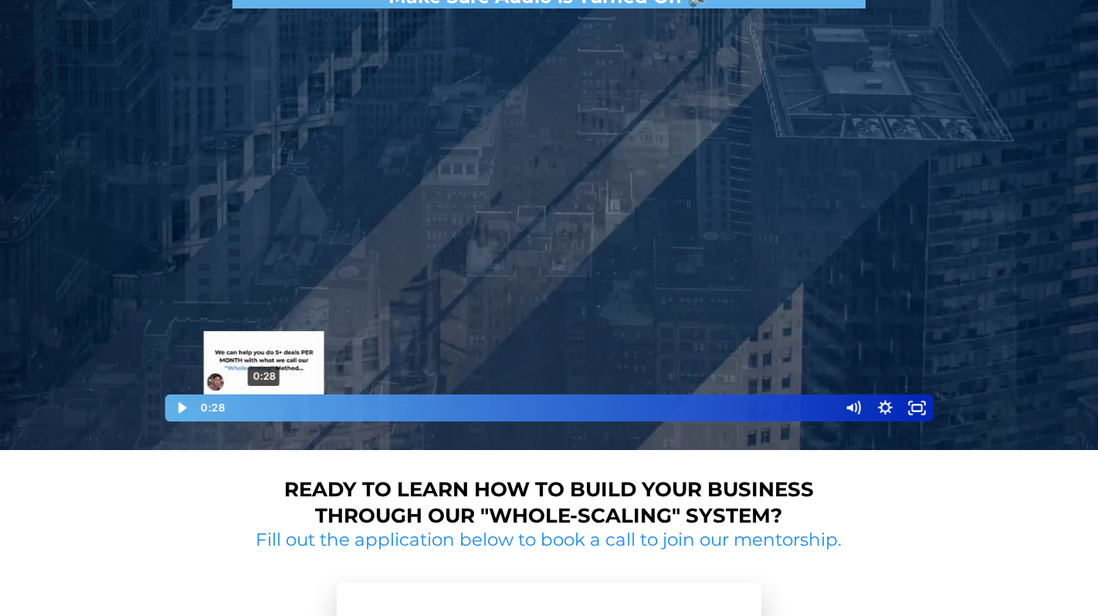
click at [264, 409] on div "0:28" at bounding box center [532, 408] width 595 height 27
click at [243, 409] on div "0:21" at bounding box center [532, 408] width 595 height 27
click at [256, 409] on div "0:21" at bounding box center [532, 408] width 595 height 27
click at [246, 409] on div "0:11" at bounding box center [532, 408] width 595 height 27
click at [239, 409] on div "0:04" at bounding box center [532, 408] width 595 height 27
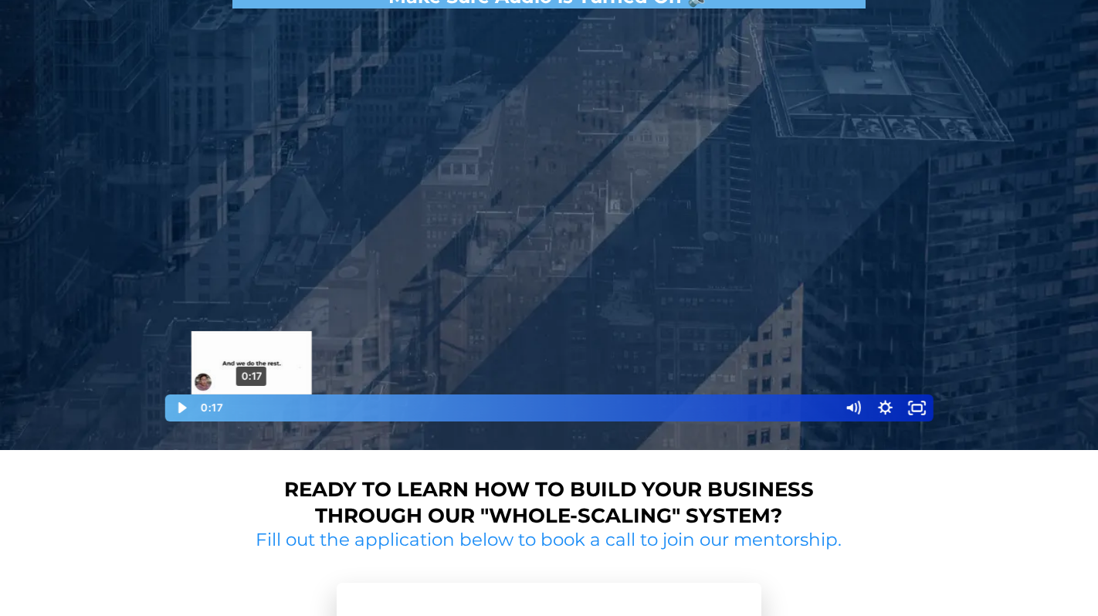
click at [252, 409] on div "0:17" at bounding box center [532, 408] width 595 height 27
click at [260, 409] on div "0:24" at bounding box center [532, 408] width 595 height 27
click at [262, 409] on div "Playbar" at bounding box center [261, 407] width 9 height 9
click at [269, 410] on div "0:33" at bounding box center [532, 408] width 595 height 27
click at [273, 409] on div "0:37" at bounding box center [532, 408] width 595 height 27
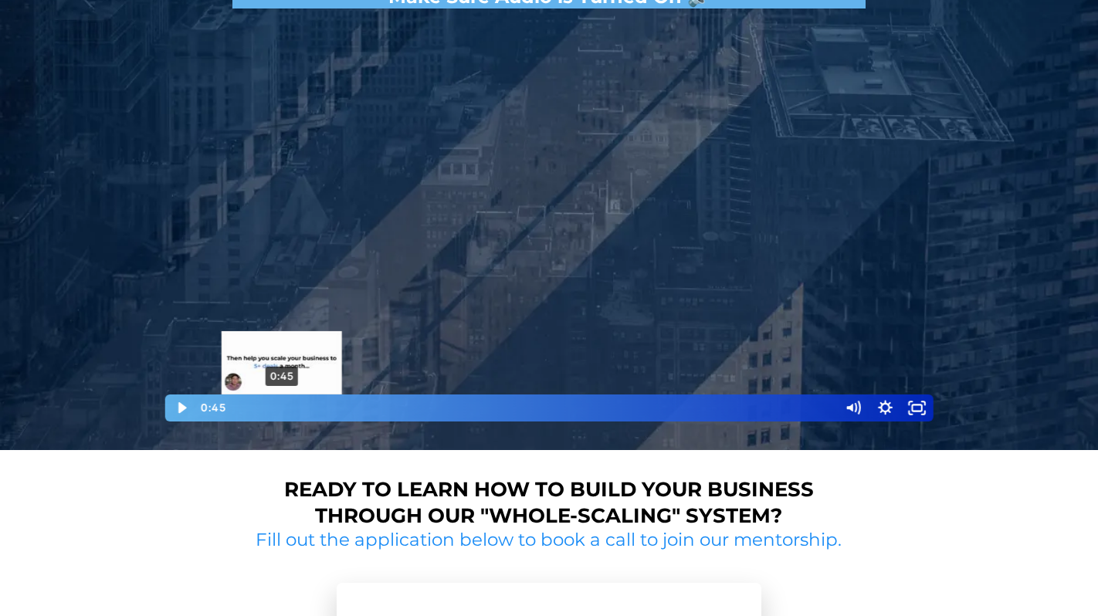
click at [282, 409] on div "0:45" at bounding box center [532, 408] width 595 height 27
click at [290, 409] on div "0:54" at bounding box center [532, 408] width 595 height 27
click at [297, 409] on div "1:00" at bounding box center [532, 408] width 595 height 27
click at [305, 409] on div "1:08" at bounding box center [532, 408] width 595 height 27
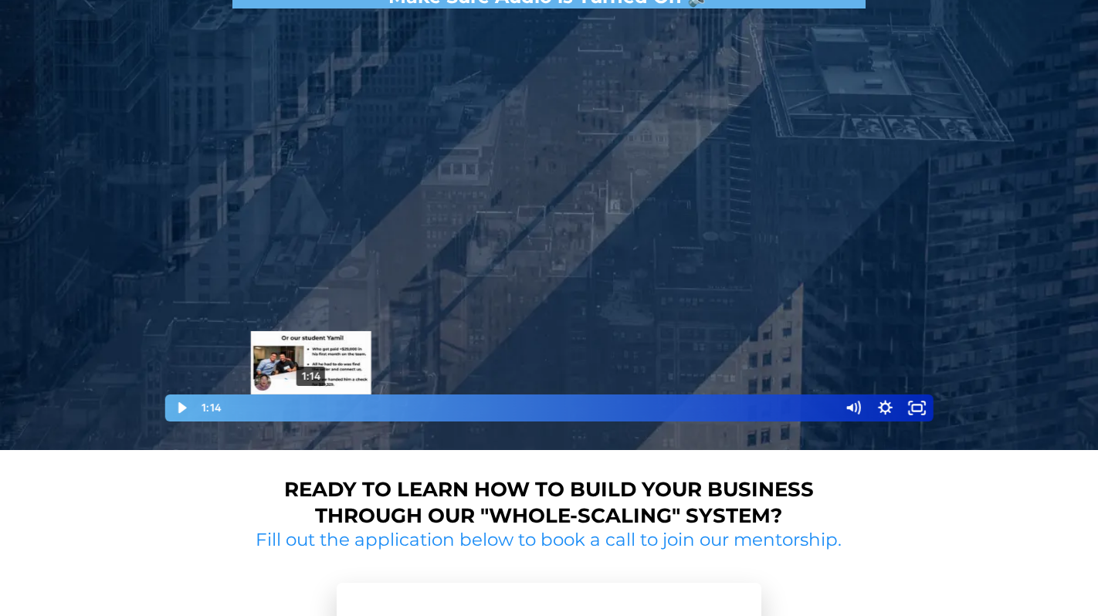
click at [311, 409] on div "1:14" at bounding box center [532, 408] width 595 height 27
click at [314, 409] on div "Playbar" at bounding box center [311, 407] width 9 height 9
click at [314, 409] on div "Playbar" at bounding box center [313, 407] width 9 height 9
click at [317, 409] on div "Playbar" at bounding box center [313, 407] width 9 height 9
click at [324, 409] on div "1:25" at bounding box center [532, 408] width 595 height 27
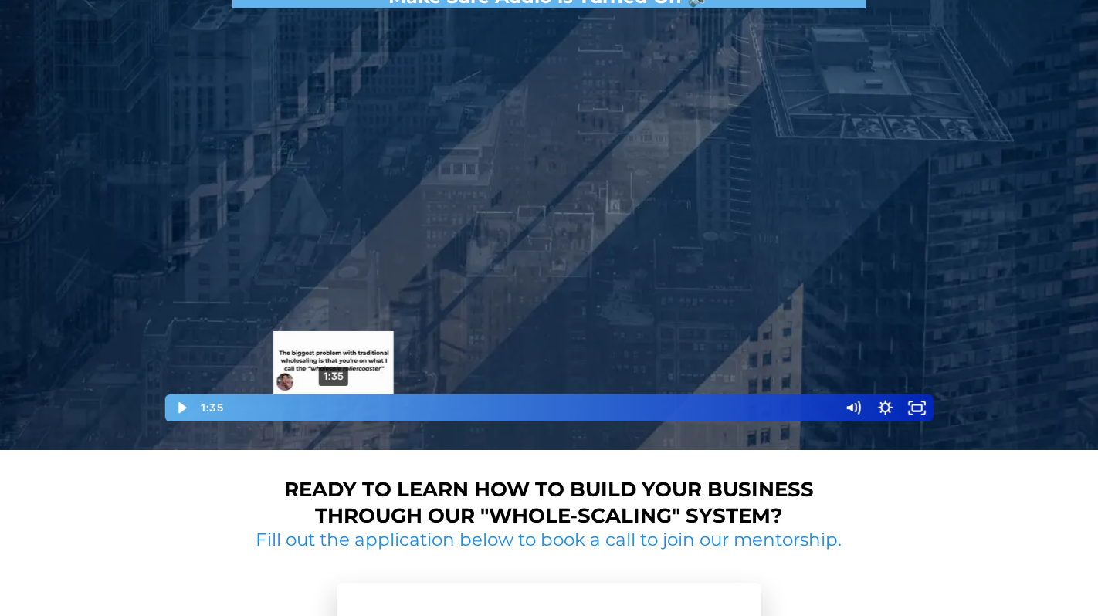
click at [334, 407] on div "1:35" at bounding box center [532, 408] width 595 height 27
click at [337, 406] on div "Playbar" at bounding box center [333, 407] width 9 height 9
click at [344, 405] on div "1:45" at bounding box center [532, 408] width 595 height 27
click at [349, 408] on div "1:50" at bounding box center [532, 408] width 595 height 27
click at [355, 409] on div "1:56" at bounding box center [532, 408] width 595 height 27
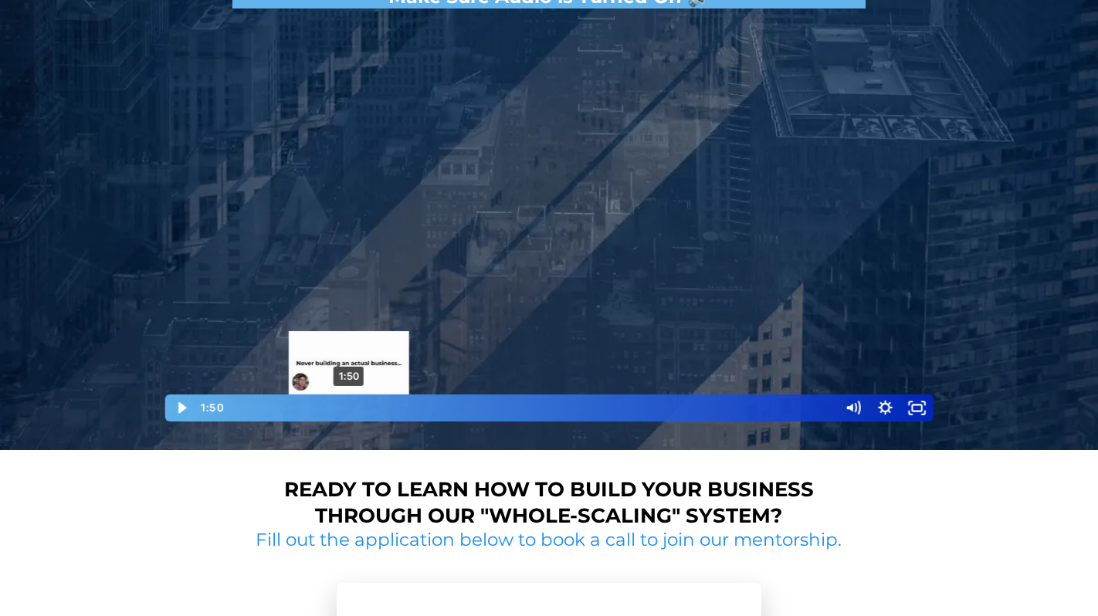
click at [349, 406] on div "1:50" at bounding box center [532, 408] width 595 height 27
click at [355, 406] on div "1:56" at bounding box center [532, 408] width 595 height 27
click at [357, 406] on div "Playbar" at bounding box center [356, 407] width 9 height 9
click at [363, 406] on div "2:02" at bounding box center [532, 408] width 595 height 27
click at [365, 406] on div "Playbar" at bounding box center [362, 407] width 9 height 9
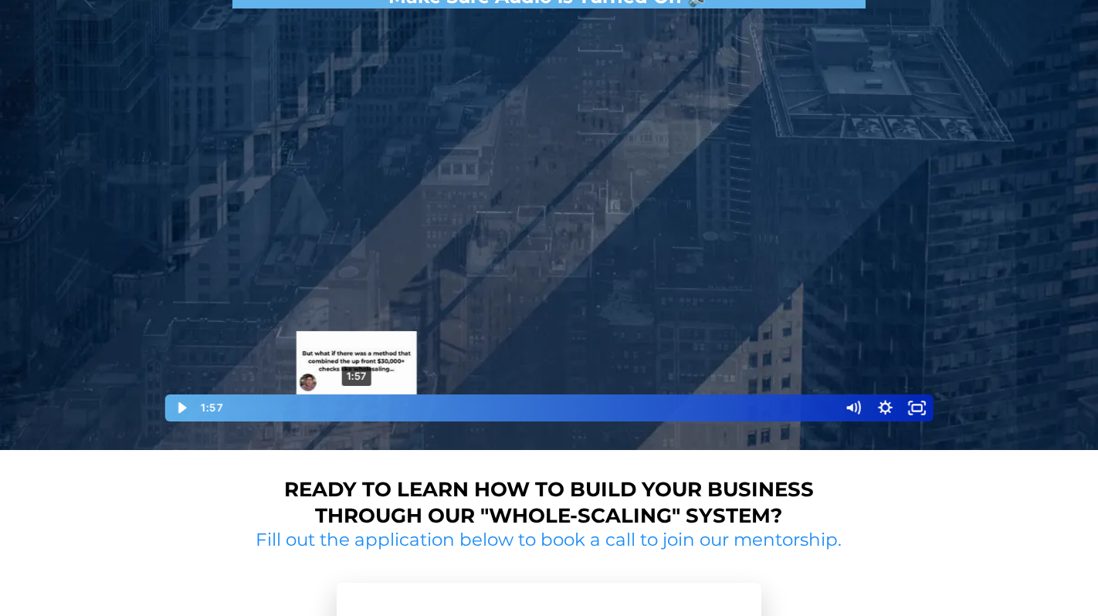
click at [357, 406] on div "1:57" at bounding box center [532, 408] width 595 height 27
click at [365, 406] on div "2:05" at bounding box center [532, 408] width 595 height 27
click at [372, 406] on div "2:06" at bounding box center [532, 408] width 595 height 27
click at [372, 406] on div "Playbar" at bounding box center [372, 407] width 9 height 9
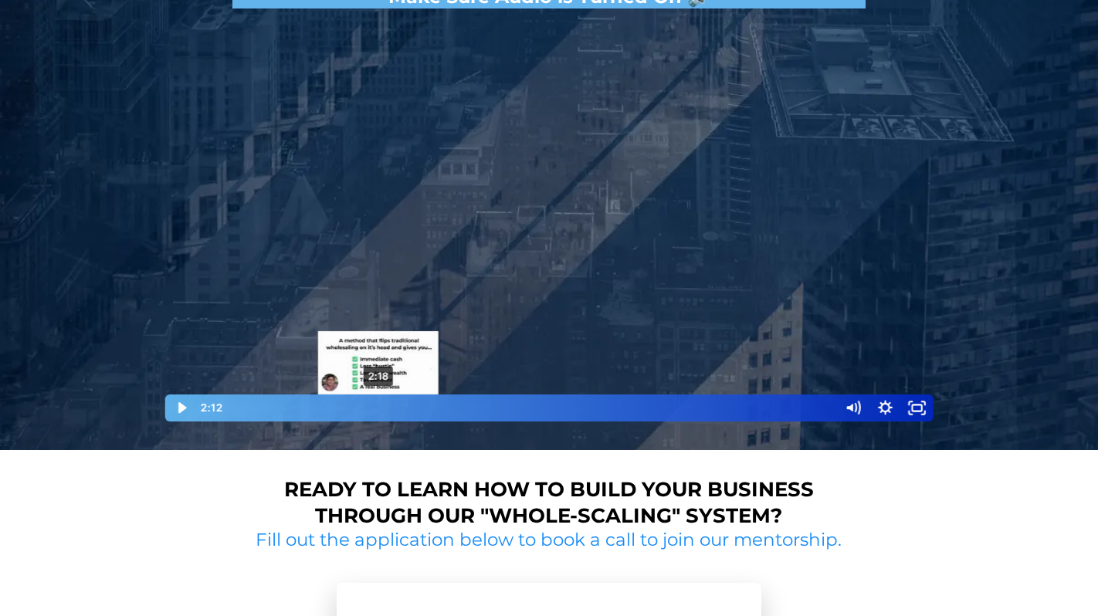
click at [379, 405] on div "2:18" at bounding box center [532, 408] width 595 height 27
click at [382, 405] on div "Playbar" at bounding box center [382, 407] width 9 height 9
click at [388, 403] on div "2:27" at bounding box center [532, 408] width 595 height 27
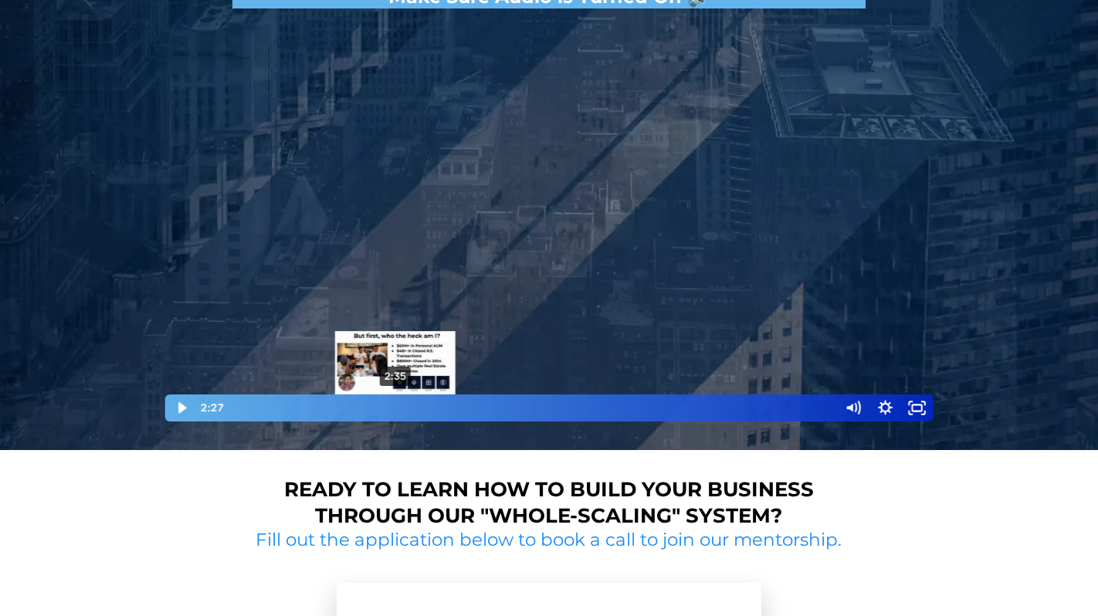
click at [395, 403] on div "2:35" at bounding box center [532, 408] width 595 height 27
click at [400, 403] on div "2:38" at bounding box center [532, 408] width 595 height 27
click at [406, 403] on div "2:44" at bounding box center [532, 408] width 595 height 27
click at [409, 403] on div "2:47" at bounding box center [532, 408] width 595 height 27
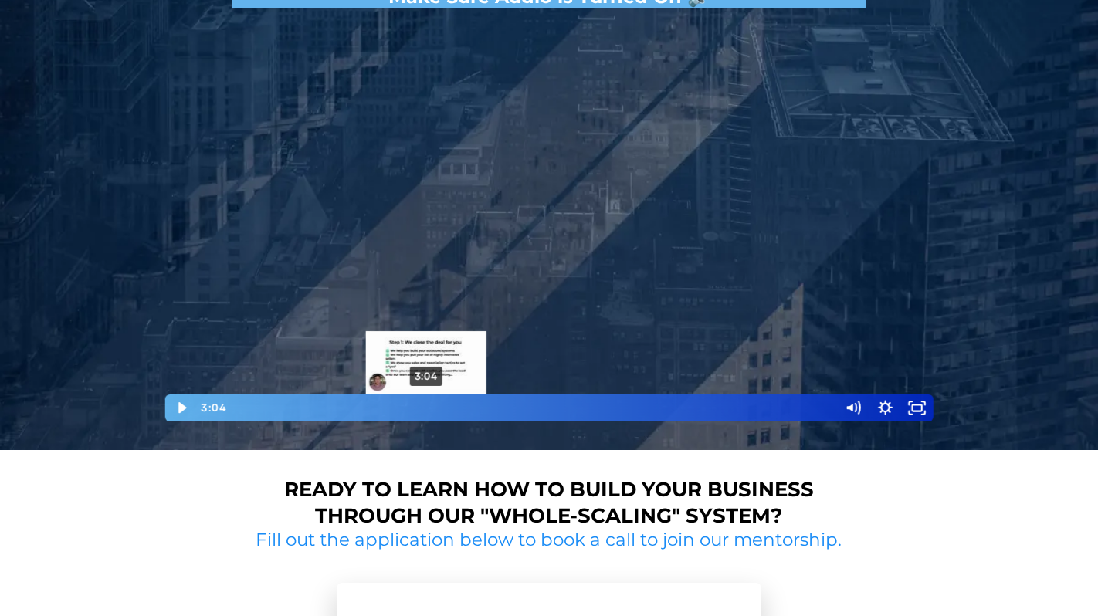
click at [426, 405] on div "3:04" at bounding box center [532, 408] width 595 height 27
click at [430, 405] on div "3:08" at bounding box center [532, 408] width 595 height 27
click at [435, 406] on div "3:12" at bounding box center [532, 408] width 595 height 27
click at [442, 406] on div "3:19" at bounding box center [532, 408] width 595 height 27
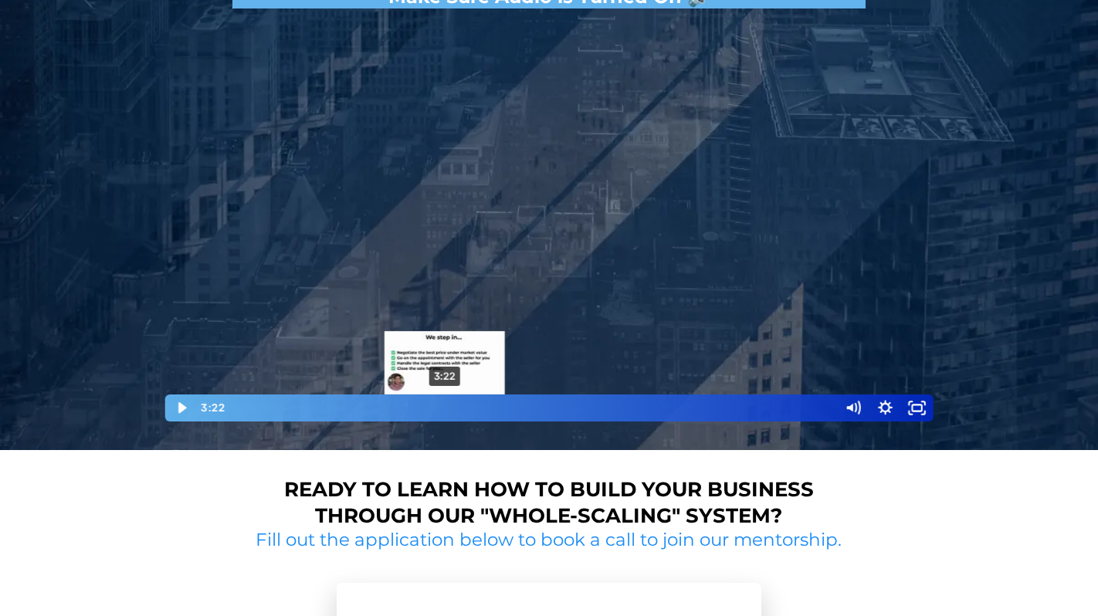
click at [445, 403] on div "3:22" at bounding box center [532, 408] width 595 height 27
click at [454, 403] on div "3:28" at bounding box center [532, 408] width 595 height 27
click at [460, 404] on div "3:37" at bounding box center [532, 408] width 595 height 27
click at [453, 404] on div "3:29" at bounding box center [532, 408] width 595 height 27
click at [455, 404] on div "Playbar" at bounding box center [452, 407] width 9 height 9
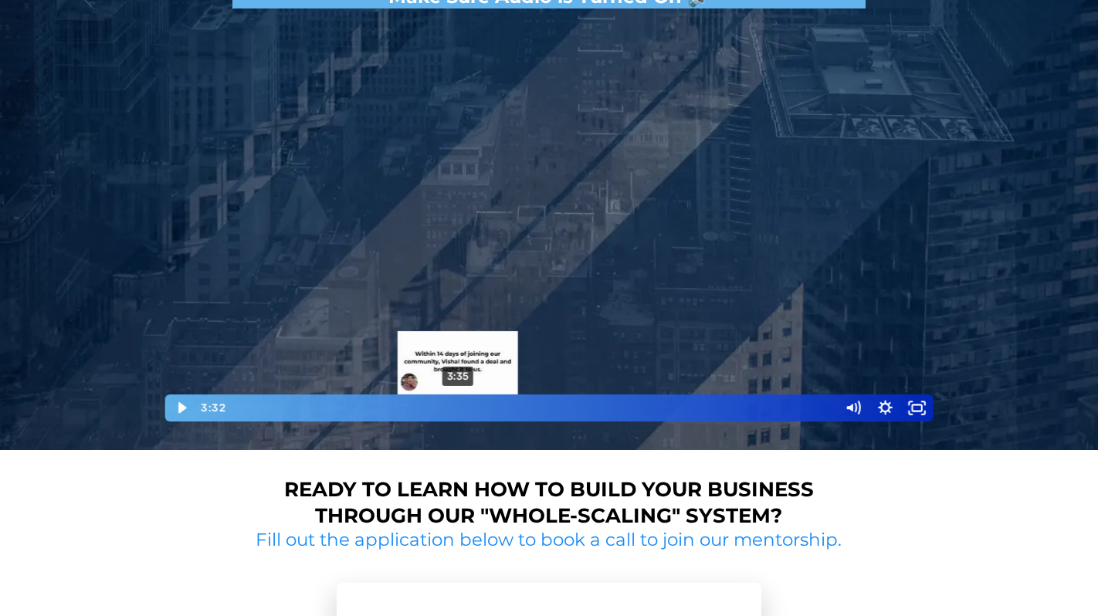
click at [459, 404] on div "3:35" at bounding box center [532, 408] width 595 height 27
click at [461, 403] on div "Playbar" at bounding box center [460, 407] width 9 height 9
click at [467, 405] on div "3:43" at bounding box center [532, 408] width 595 height 27
click at [467, 406] on div "Playbar" at bounding box center [466, 407] width 9 height 9
click at [468, 406] on div "Playbar" at bounding box center [466, 407] width 9 height 9
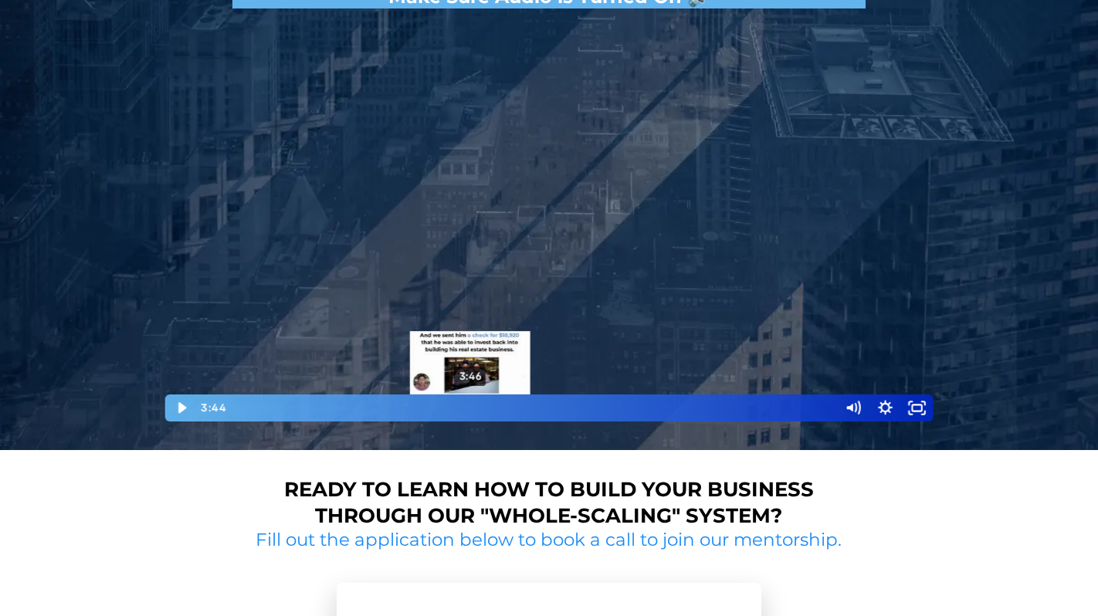
click at [470, 406] on div "Playbar" at bounding box center [467, 407] width 9 height 9
click at [474, 406] on div "3:50" at bounding box center [532, 408] width 595 height 27
click at [478, 406] on div "3:54" at bounding box center [532, 408] width 595 height 27
click at [480, 406] on div "Playbar" at bounding box center [477, 407] width 9 height 9
click at [484, 406] on div "4:00" at bounding box center [532, 408] width 595 height 27
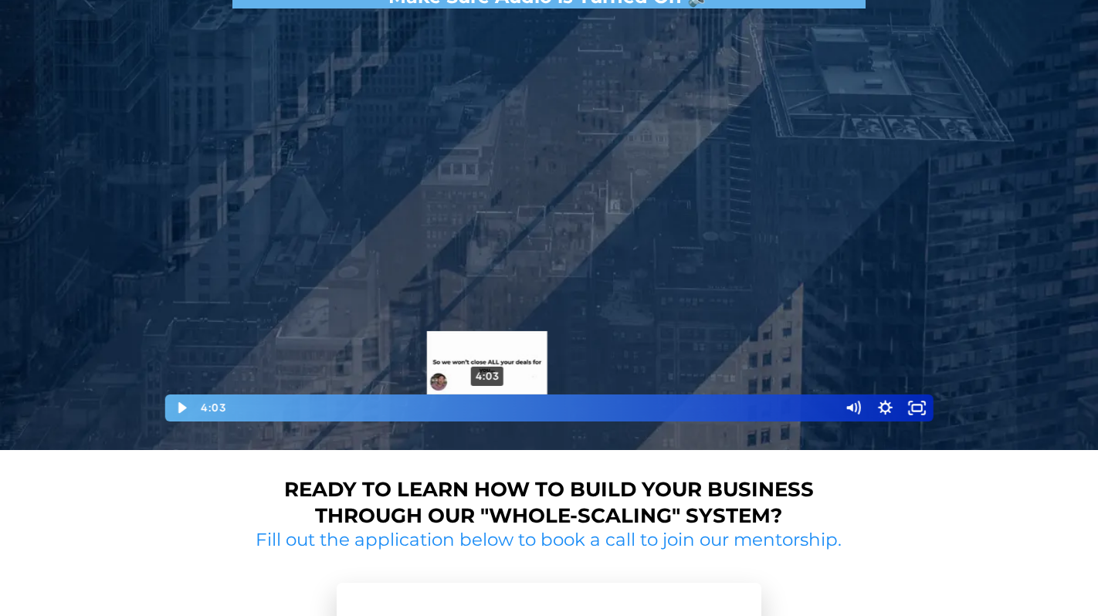
click at [487, 405] on div "Playbar" at bounding box center [487, 407] width 9 height 9
click at [493, 405] on div "4:07" at bounding box center [532, 408] width 595 height 27
click at [495, 405] on div "Playbar" at bounding box center [494, 407] width 9 height 9
click at [498, 404] on div "Playbar" at bounding box center [498, 407] width 9 height 9
click at [504, 404] on div "4:18" at bounding box center [532, 408] width 595 height 27
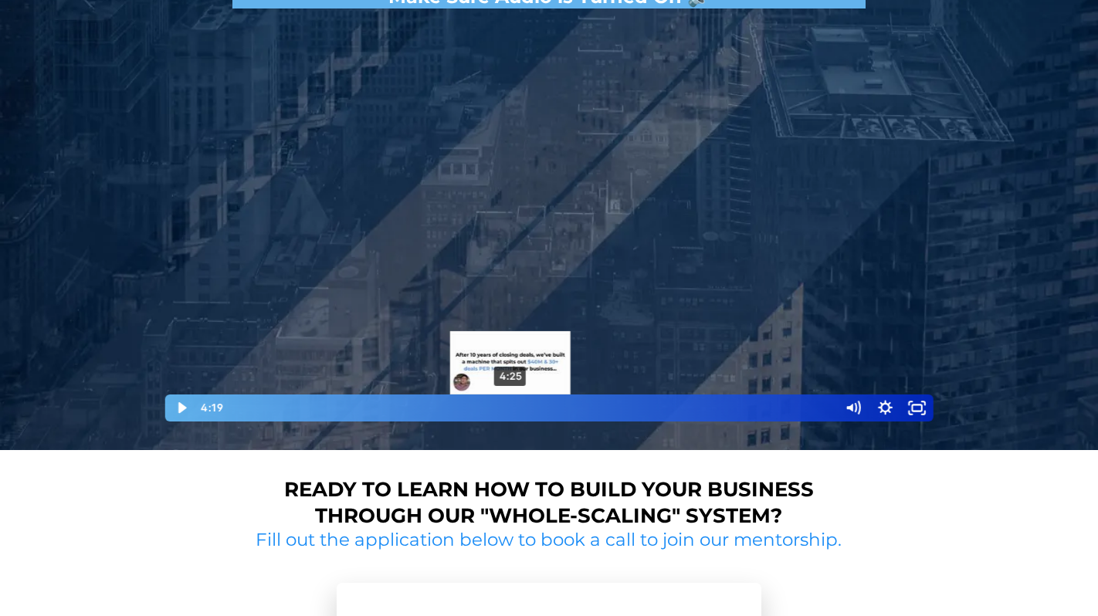
click at [511, 404] on div "4:25" at bounding box center [532, 408] width 595 height 27
click at [514, 406] on div "Playbar" at bounding box center [513, 407] width 9 height 9
click at [521, 406] on div "4:35" at bounding box center [532, 408] width 595 height 27
click at [525, 406] on div "4:38" at bounding box center [532, 408] width 595 height 27
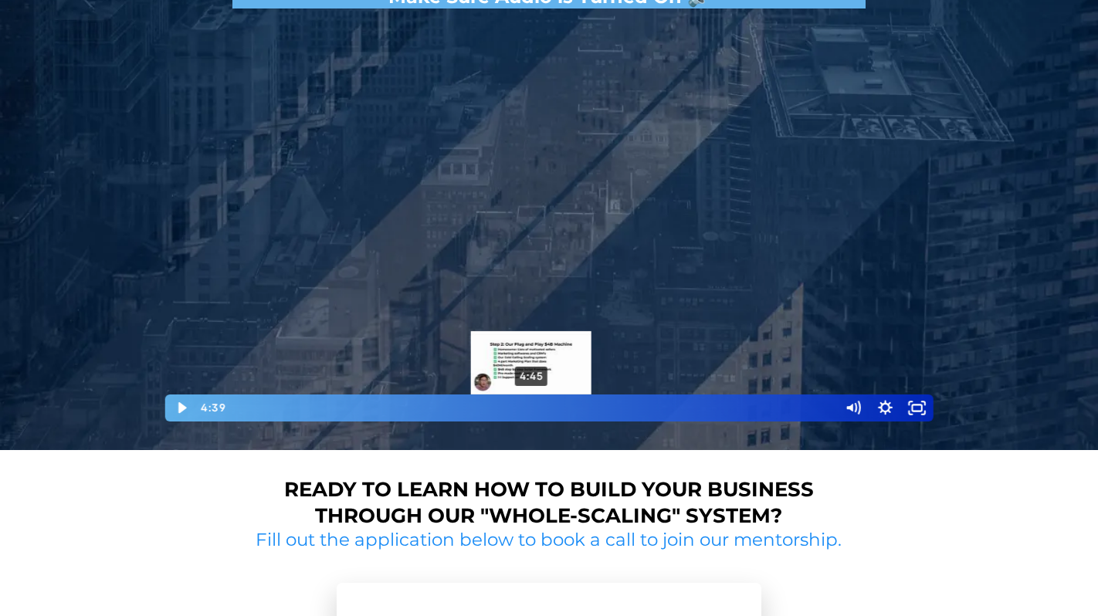
click at [532, 406] on div "4:45" at bounding box center [532, 408] width 595 height 27
click at [536, 407] on div "Playbar" at bounding box center [532, 407] width 9 height 9
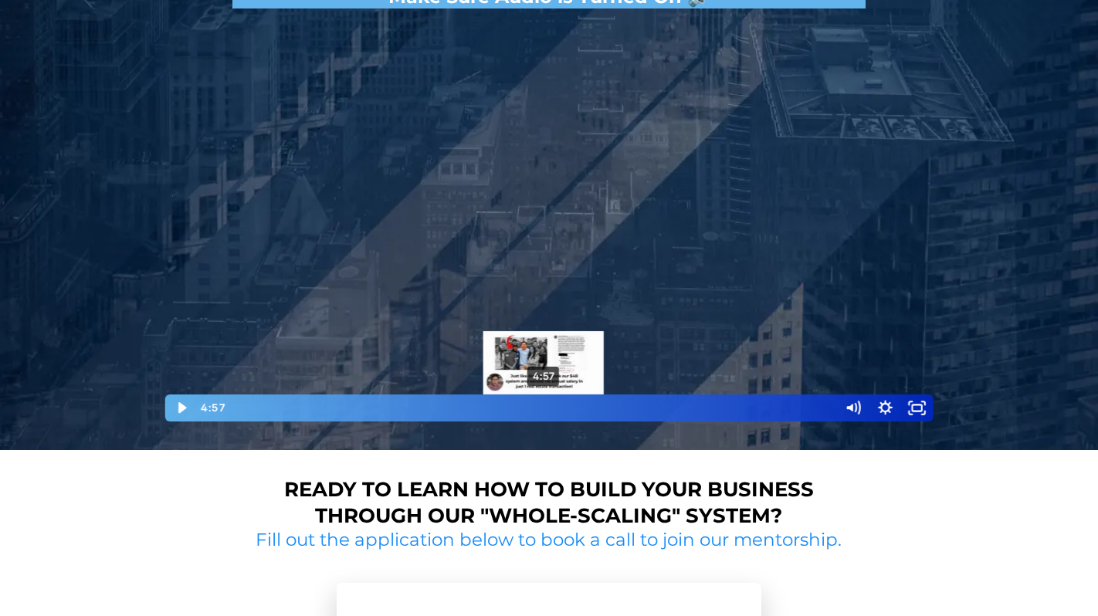
click at [544, 407] on div "4:57" at bounding box center [532, 408] width 595 height 27
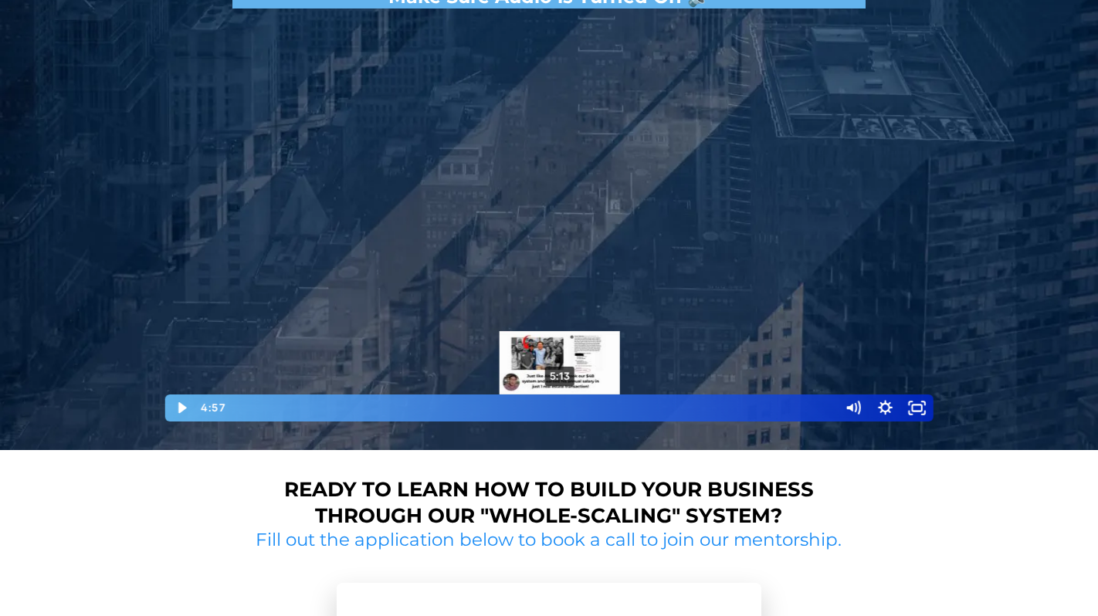
click at [561, 405] on div "5:13" at bounding box center [532, 408] width 595 height 27
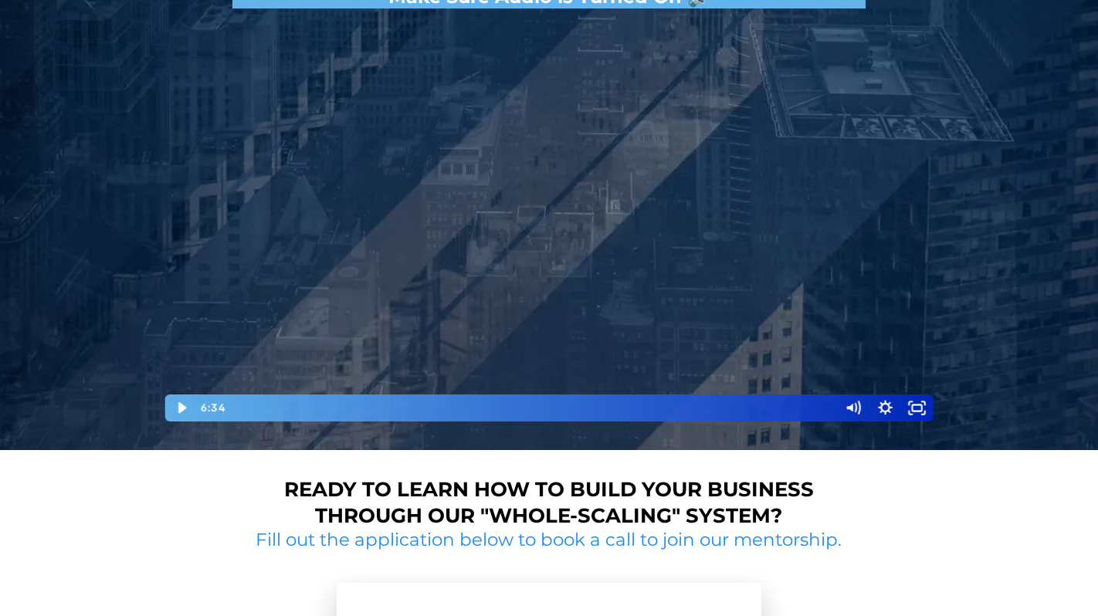
click at [709, 391] on div at bounding box center [549, 219] width 772 height 407
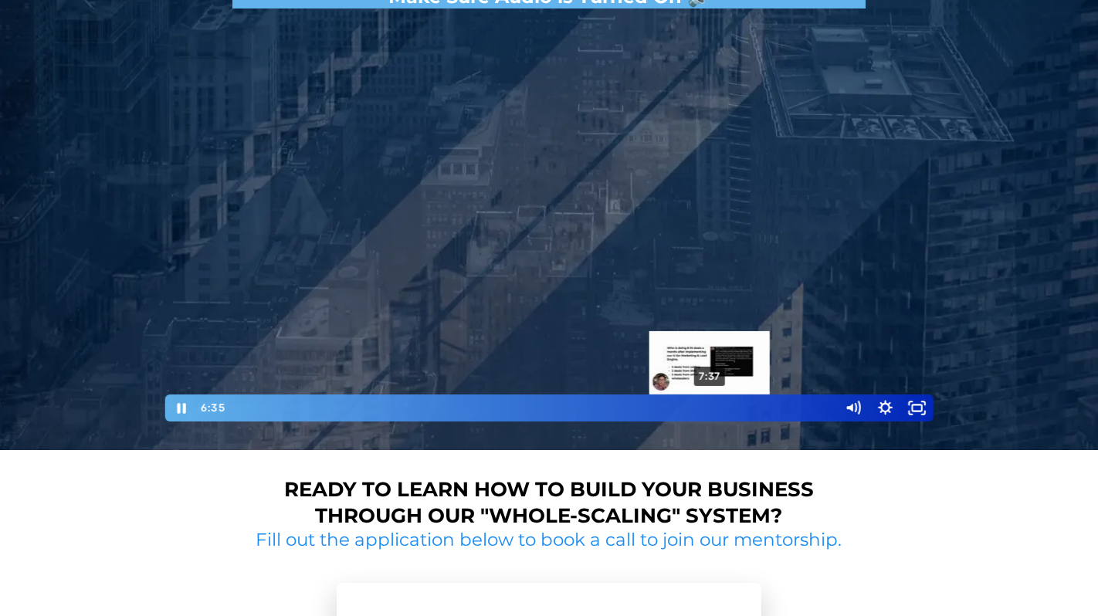
click at [723, 403] on div "7:37" at bounding box center [532, 408] width 595 height 27
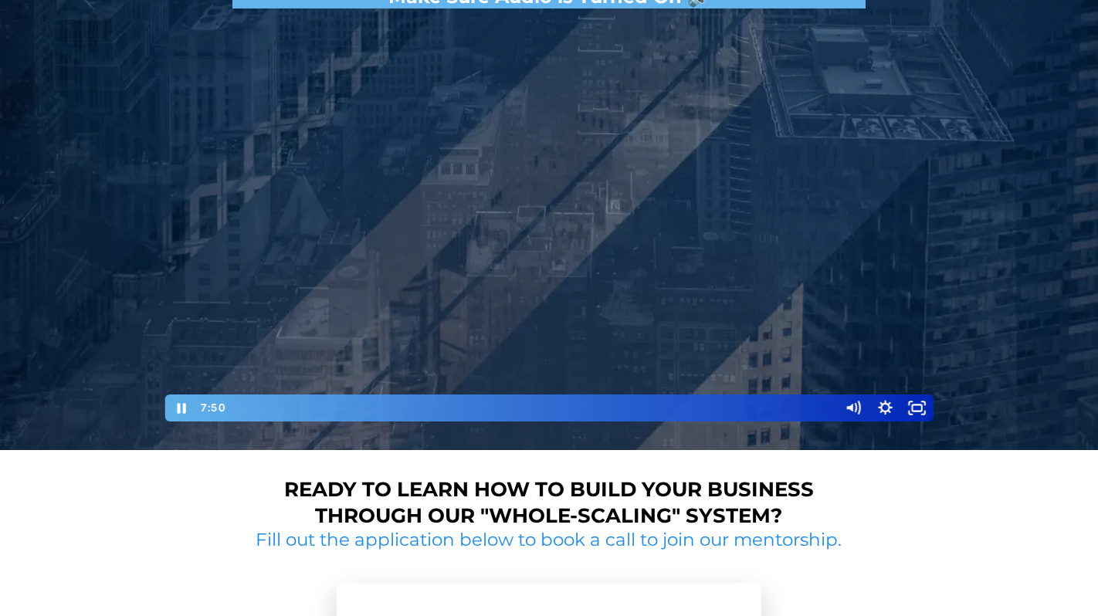
click at [750, 288] on div at bounding box center [549, 219] width 772 height 407
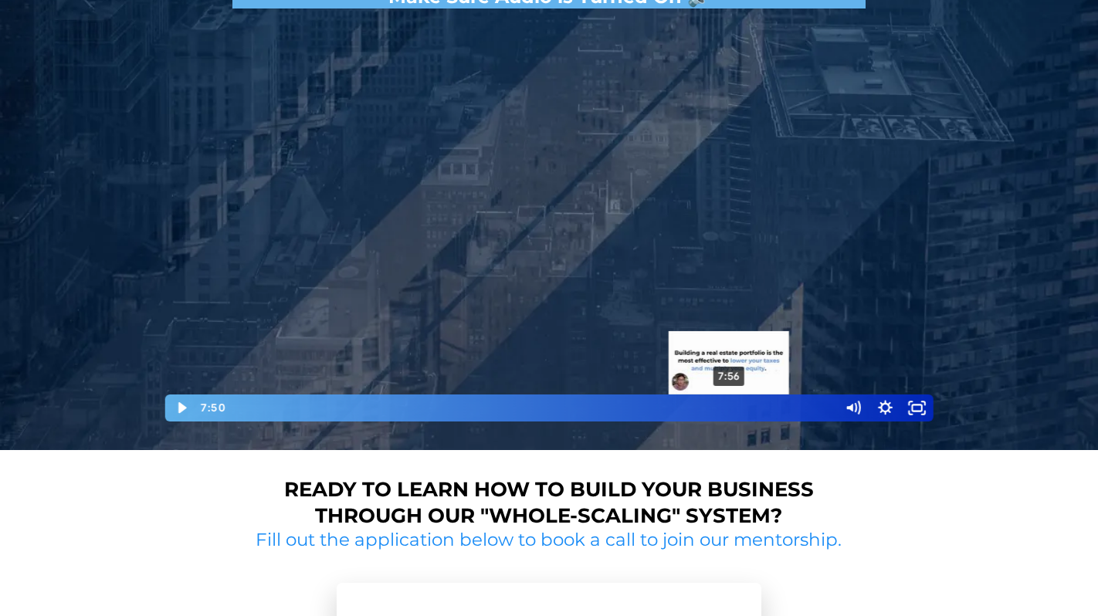
click at [730, 407] on div "7:56" at bounding box center [532, 408] width 595 height 27
click at [741, 407] on div "8:06" at bounding box center [532, 408] width 595 height 27
